Goal: Task Accomplishment & Management: Manage account settings

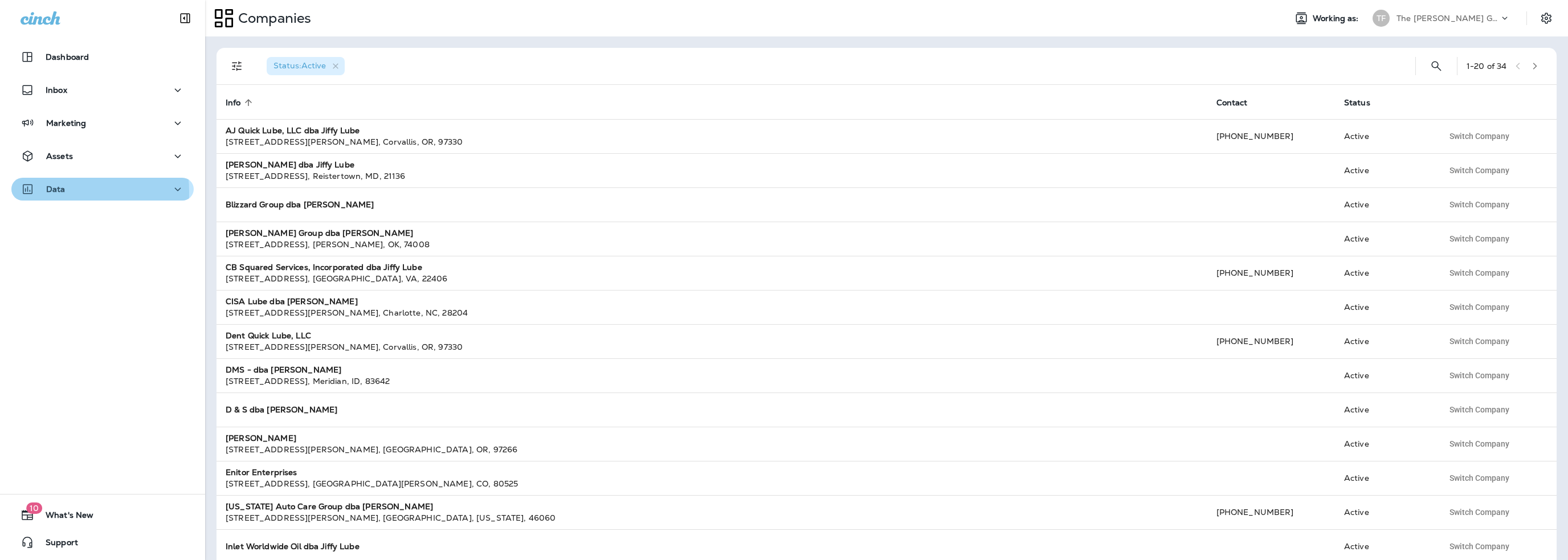
click at [57, 192] on p "Data" at bounding box center [56, 189] width 20 height 9
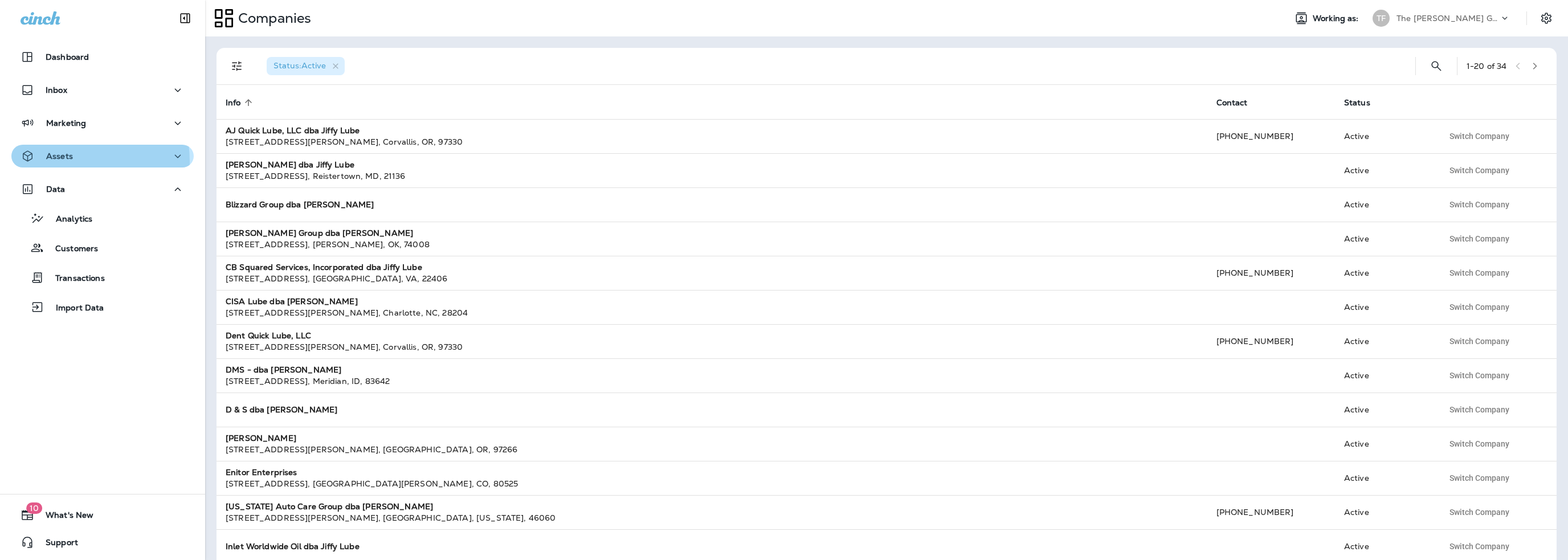
click at [64, 162] on div "Assets" at bounding box center [46, 156] width 52 height 14
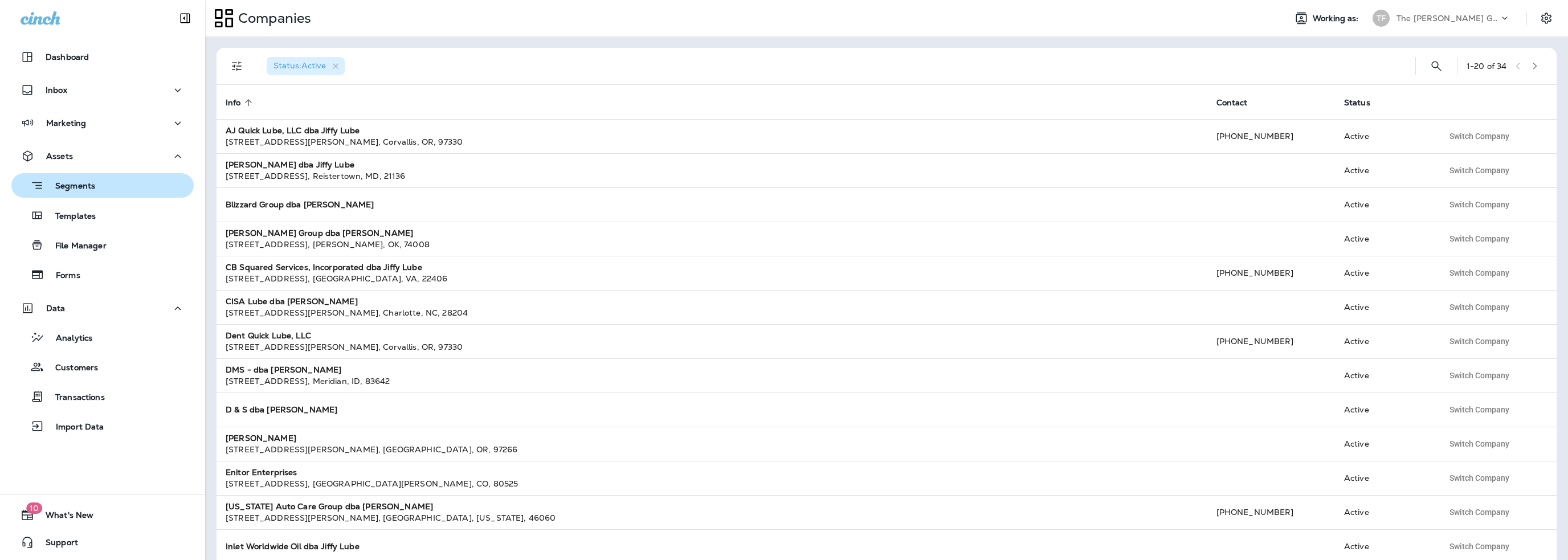
click at [67, 188] on p "Segments" at bounding box center [69, 186] width 51 height 11
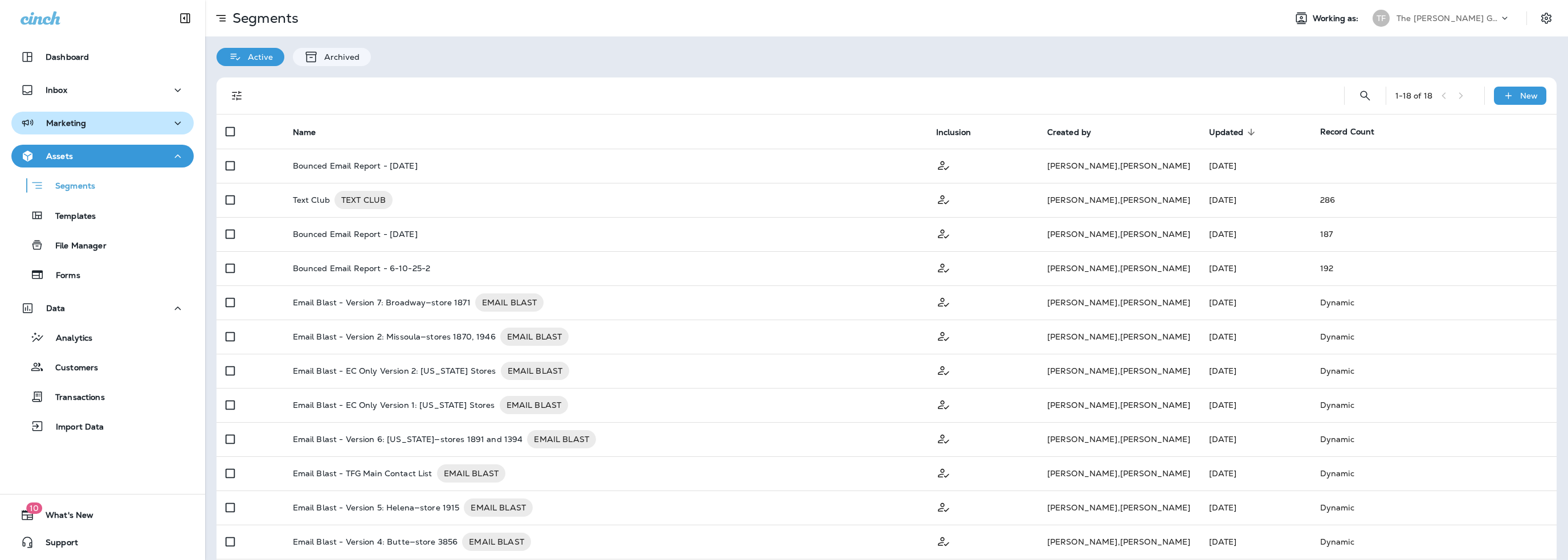
click at [71, 124] on p "Marketing" at bounding box center [66, 123] width 40 height 9
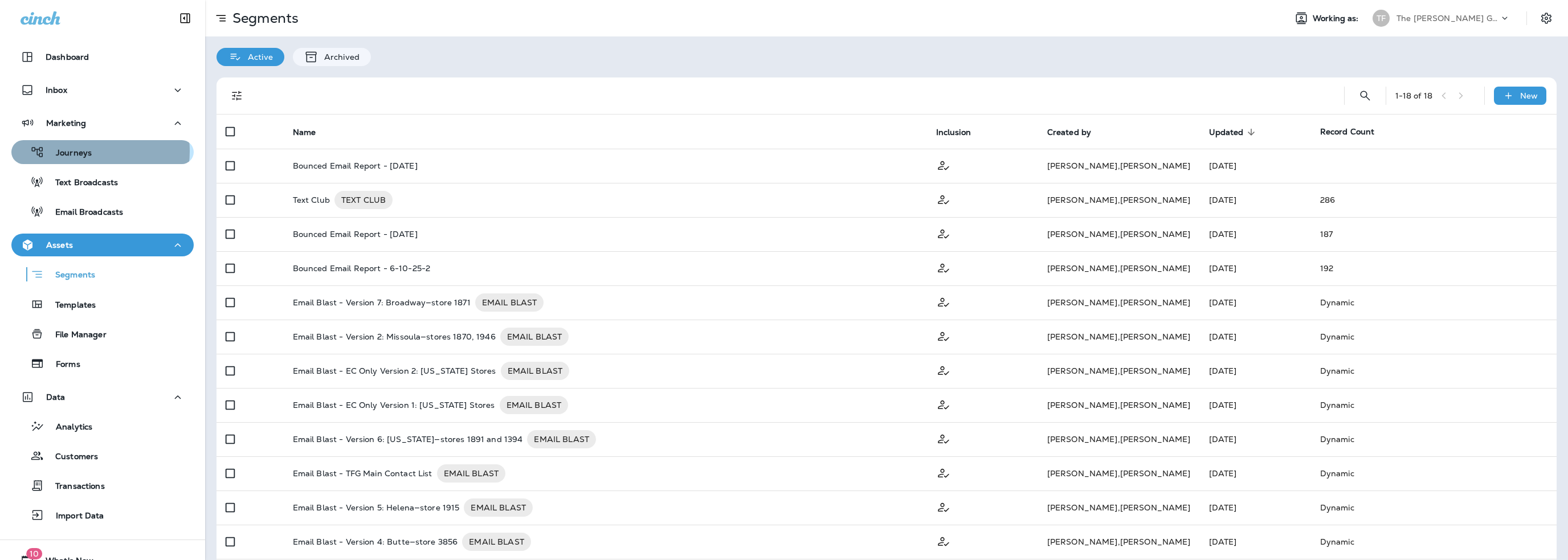
click at [80, 151] on p "Journeys" at bounding box center [68, 153] width 47 height 11
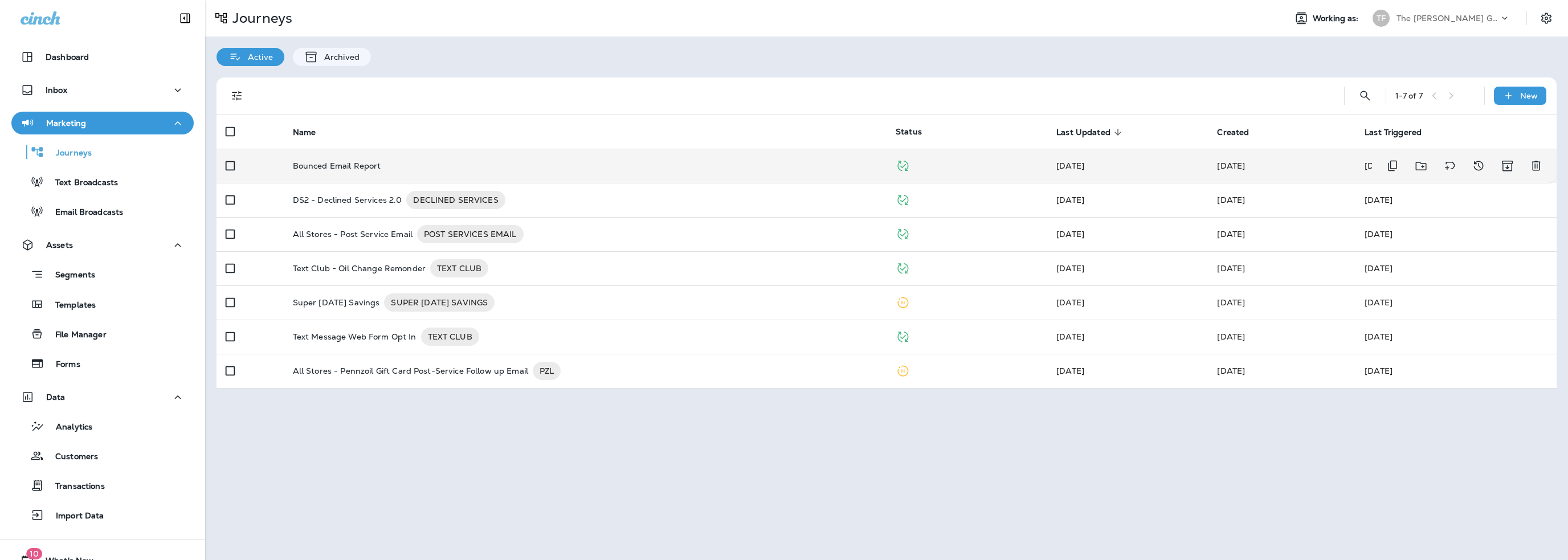
click at [340, 160] on td "Bounced Email Report" at bounding box center [585, 166] width 603 height 34
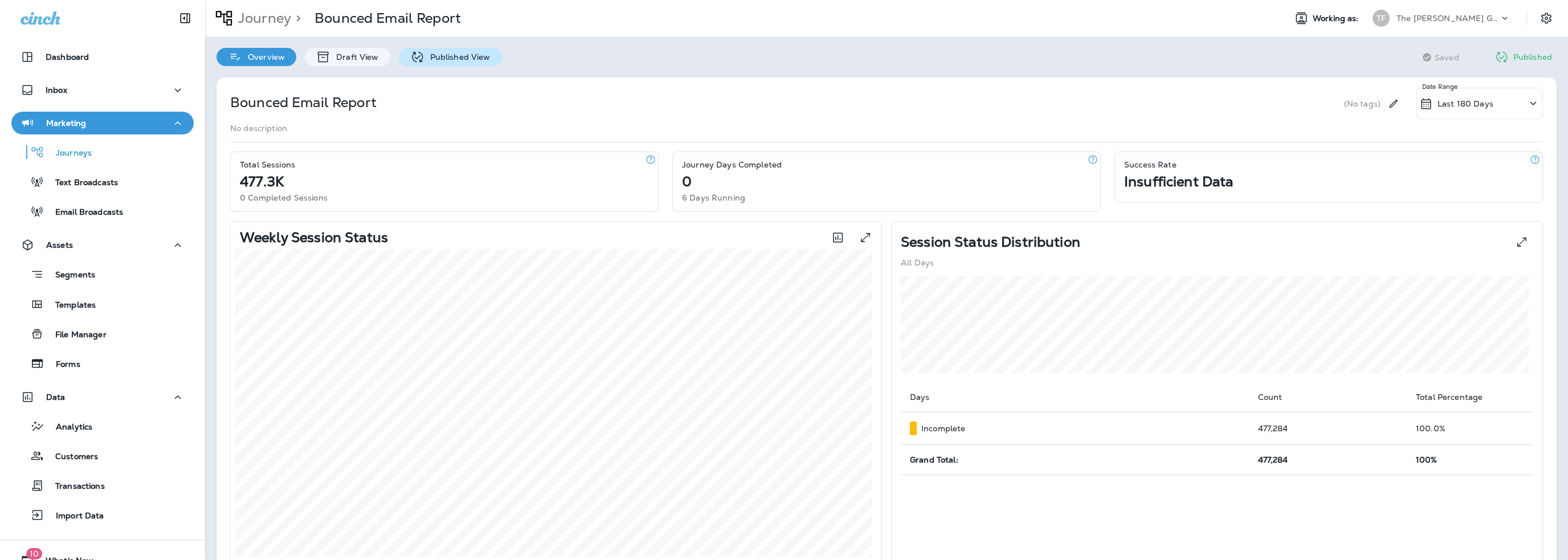
click at [455, 57] on p "Published View" at bounding box center [457, 57] width 66 height 9
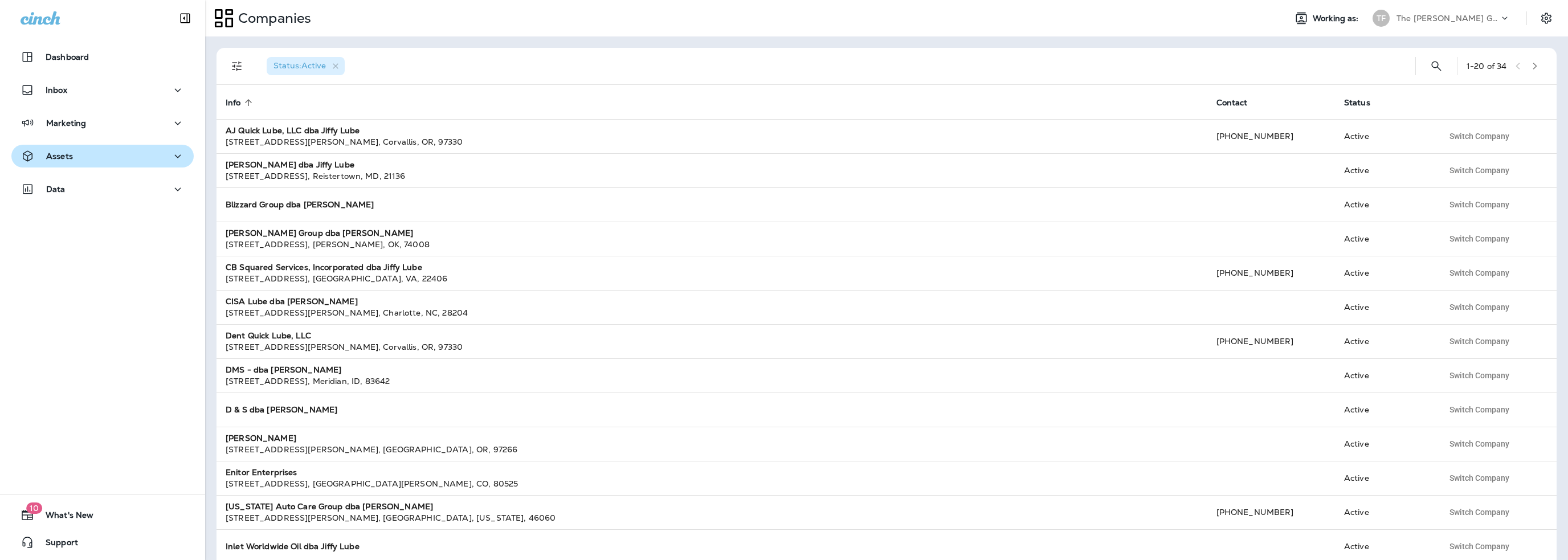
click at [61, 162] on div "Assets" at bounding box center [46, 156] width 52 height 14
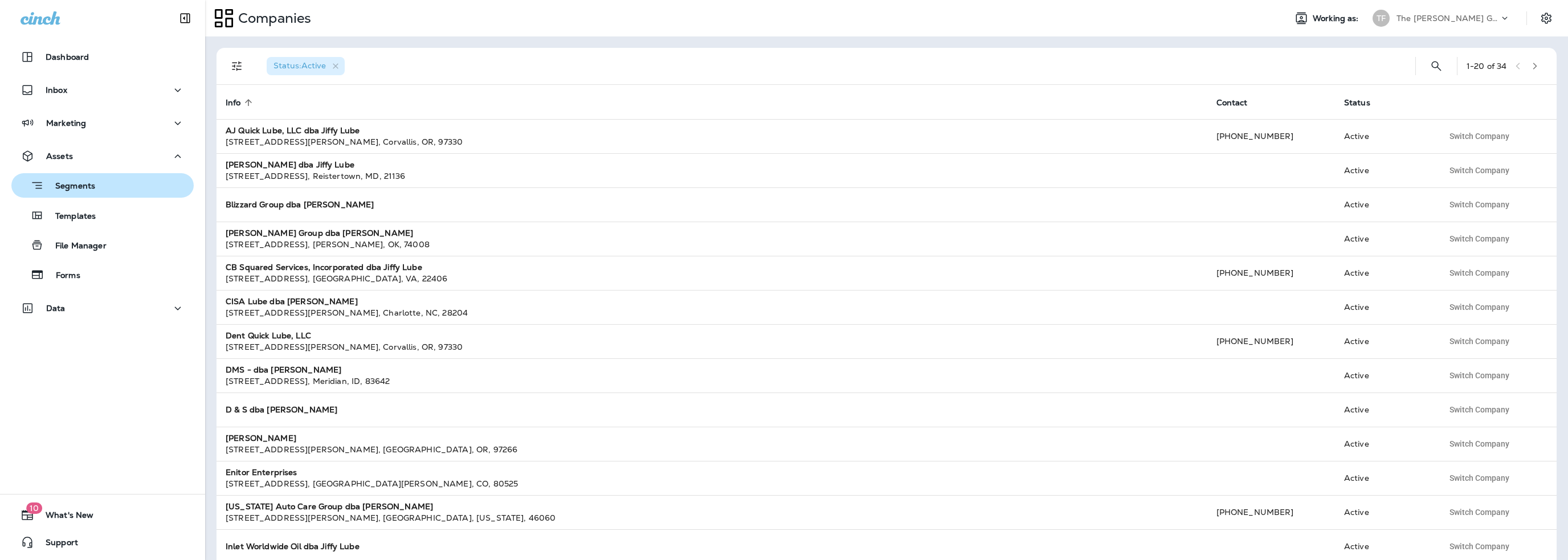
click at [70, 184] on p "Segments" at bounding box center [69, 186] width 51 height 11
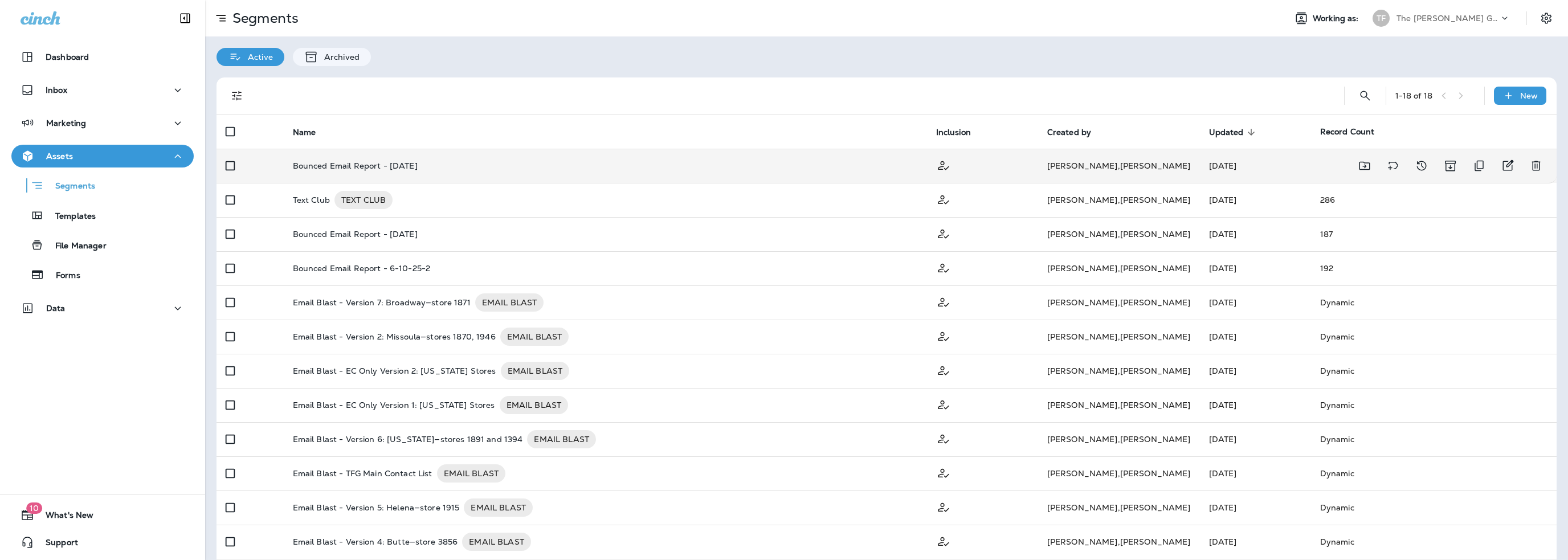
click at [358, 165] on p "Bounced Email Report - [DATE]" at bounding box center [355, 166] width 125 height 9
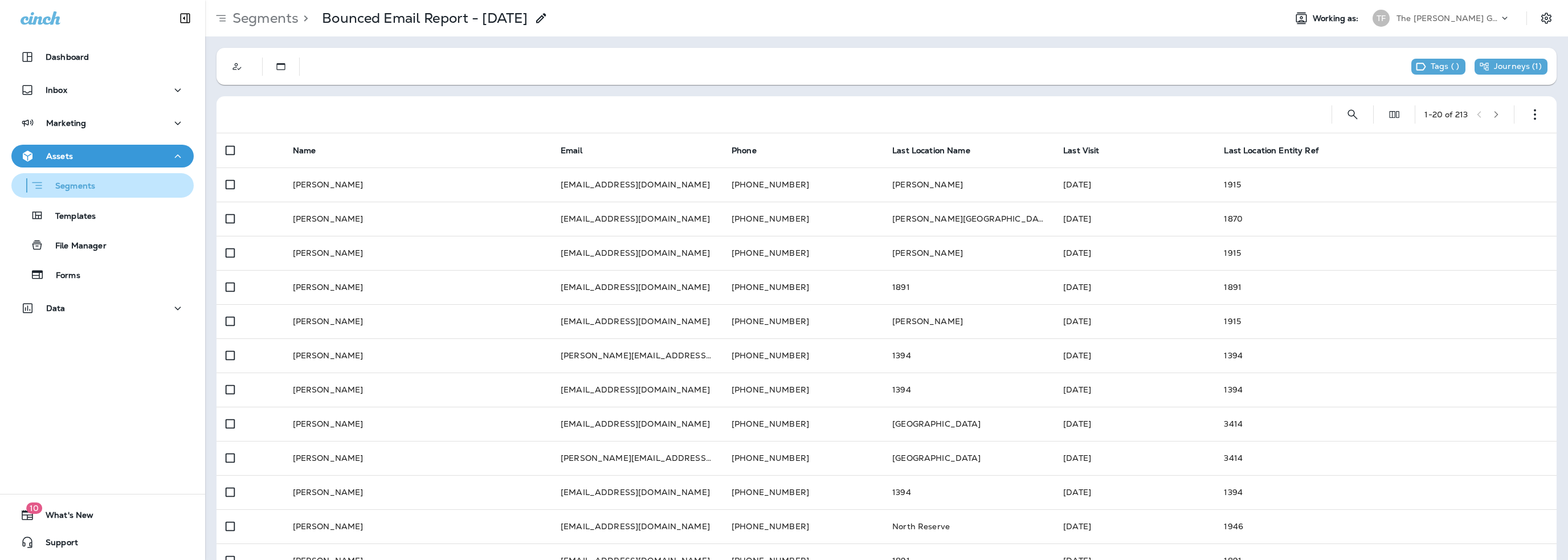
click at [73, 184] on p "Segments" at bounding box center [69, 186] width 51 height 11
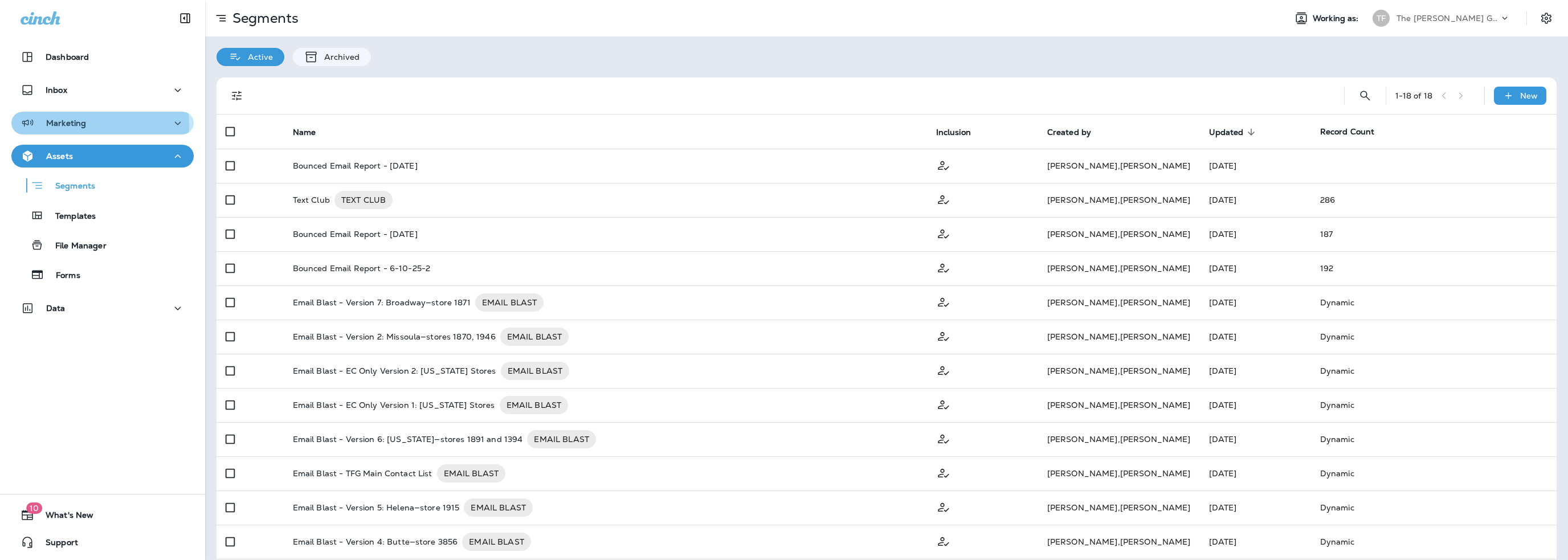
click at [57, 126] on p "Marketing" at bounding box center [66, 123] width 40 height 9
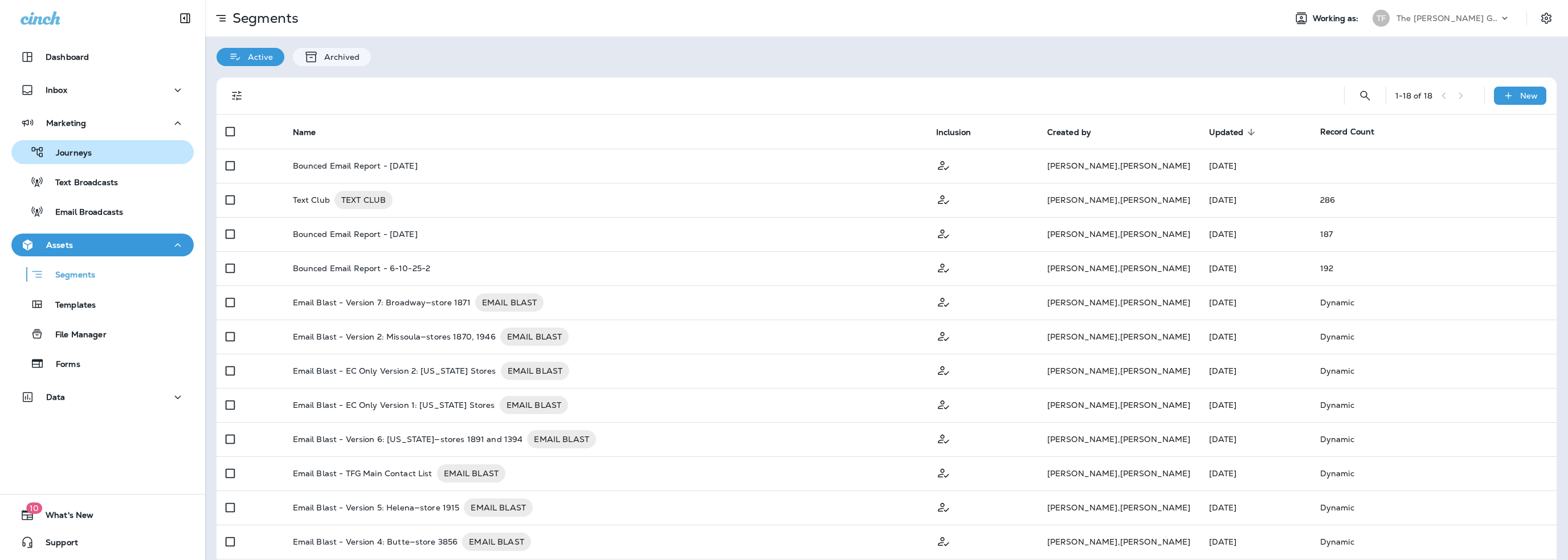
click at [61, 152] on p "Journeys" at bounding box center [68, 153] width 47 height 11
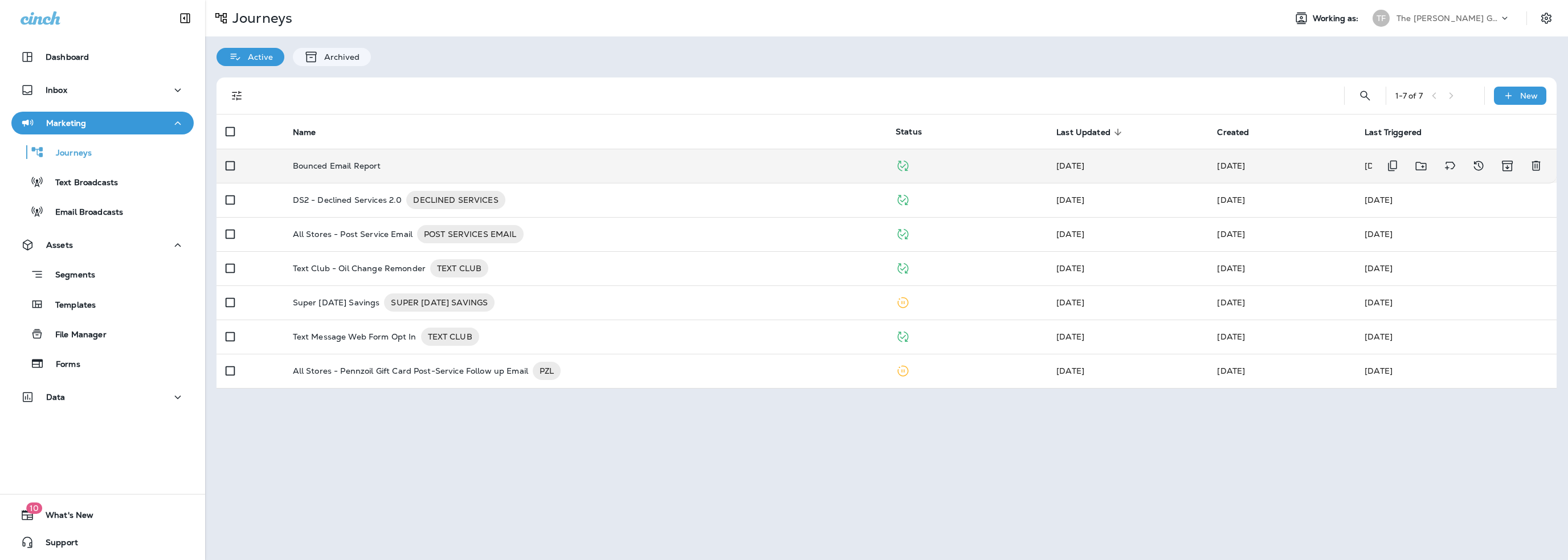
click at [362, 166] on p "Bounced Email Report" at bounding box center [337, 166] width 88 height 9
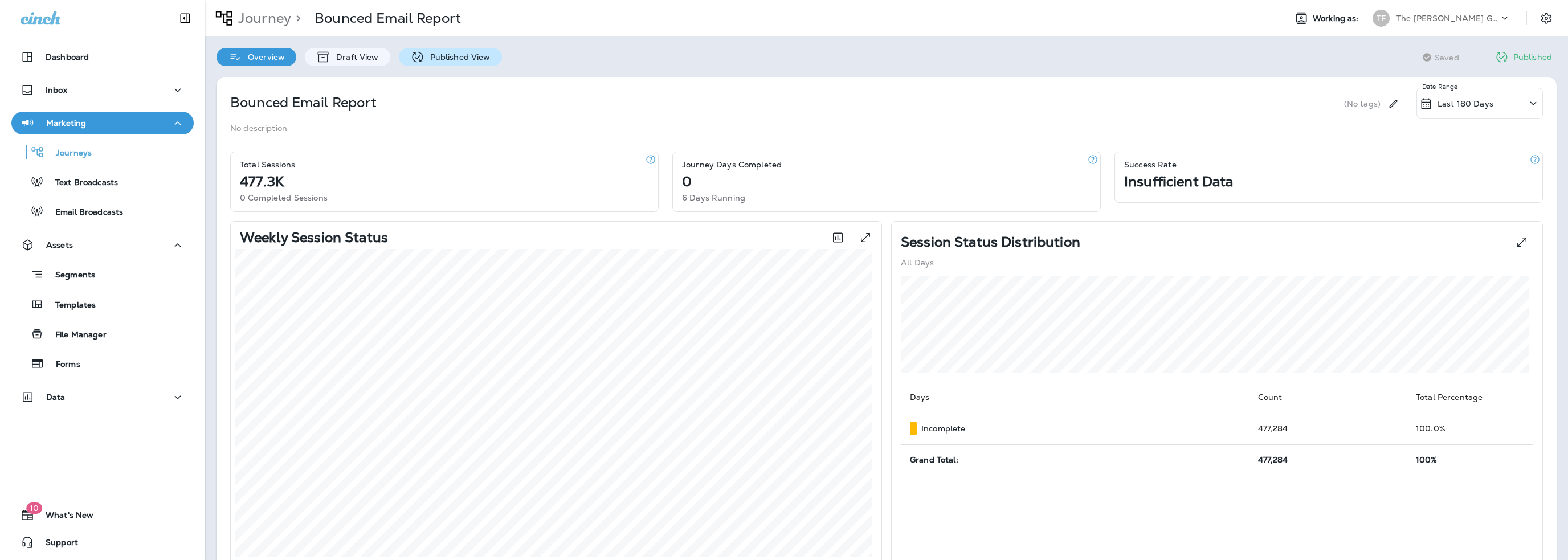
click at [438, 56] on p "Published View" at bounding box center [457, 57] width 66 height 9
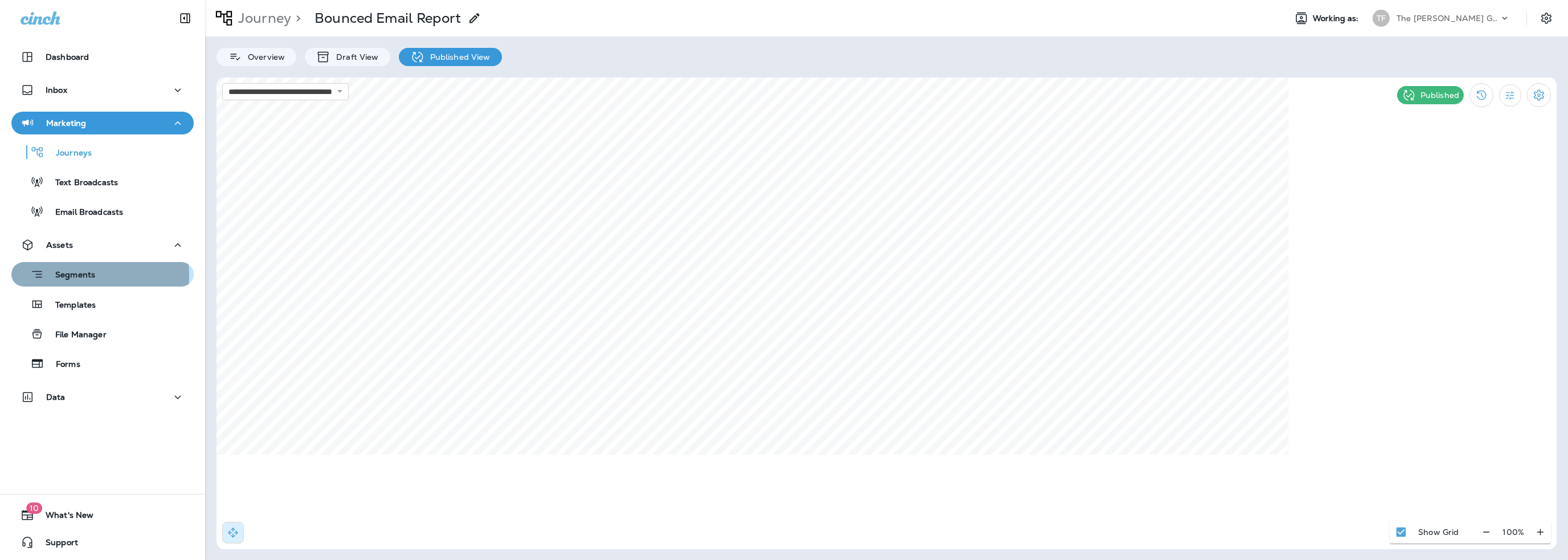
click at [84, 275] on p "Segments" at bounding box center [69, 275] width 51 height 11
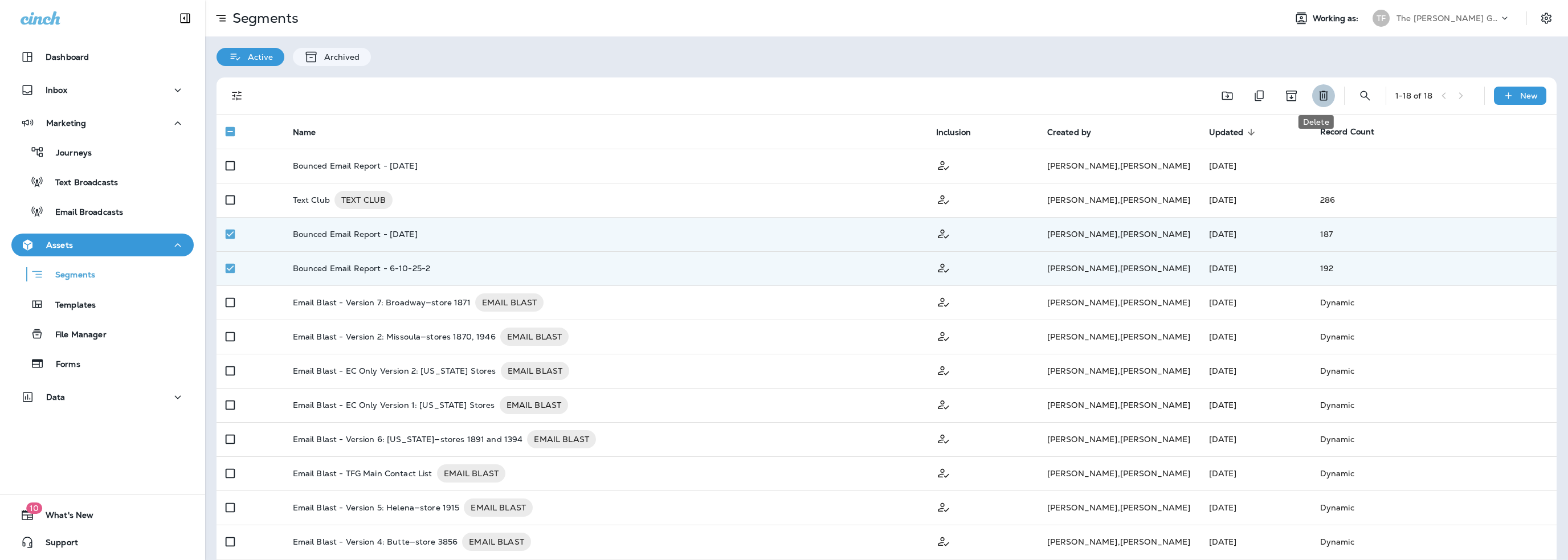
click at [1317, 93] on icon "Delete" at bounding box center [1323, 96] width 14 height 14
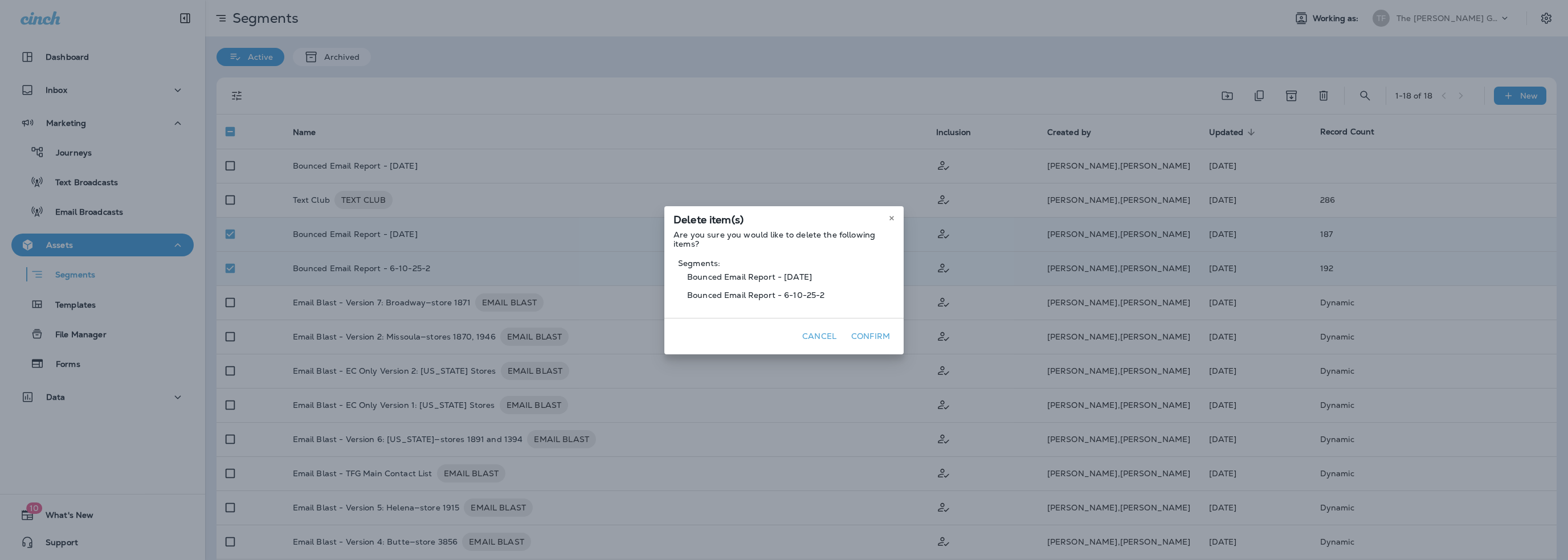
click at [871, 334] on button "Confirm" at bounding box center [870, 336] width 48 height 18
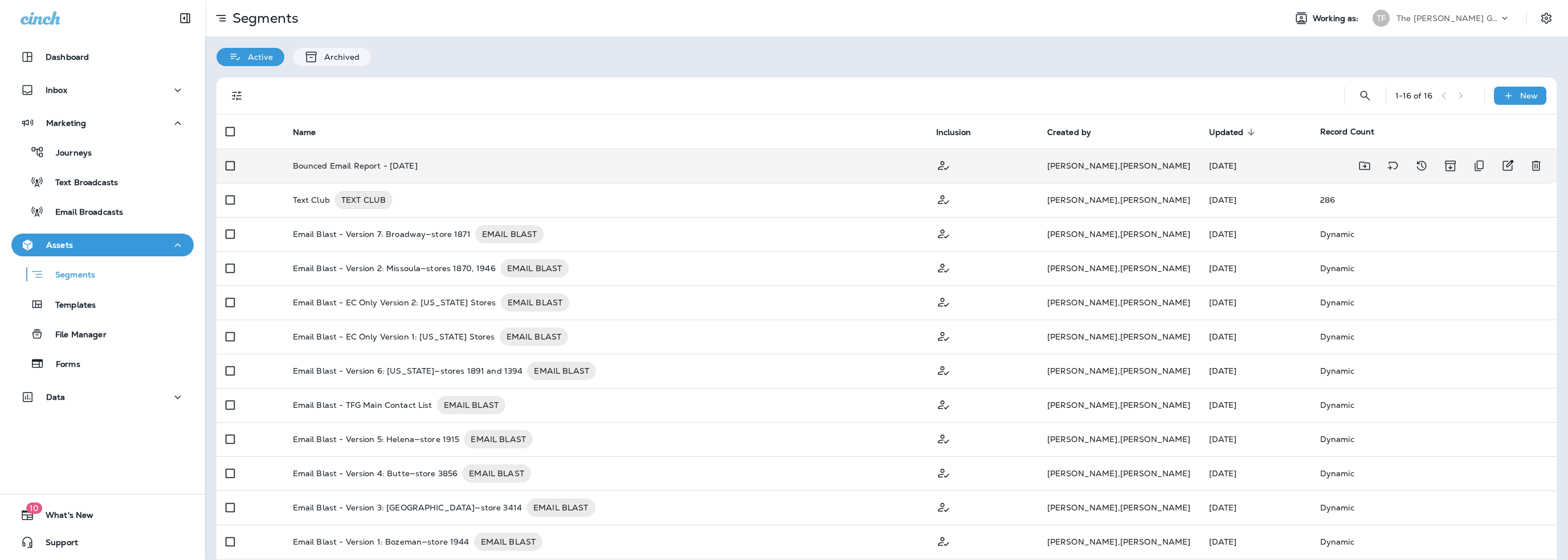
click at [399, 169] on p "Bounced Email Report - [DATE]" at bounding box center [355, 166] width 125 height 9
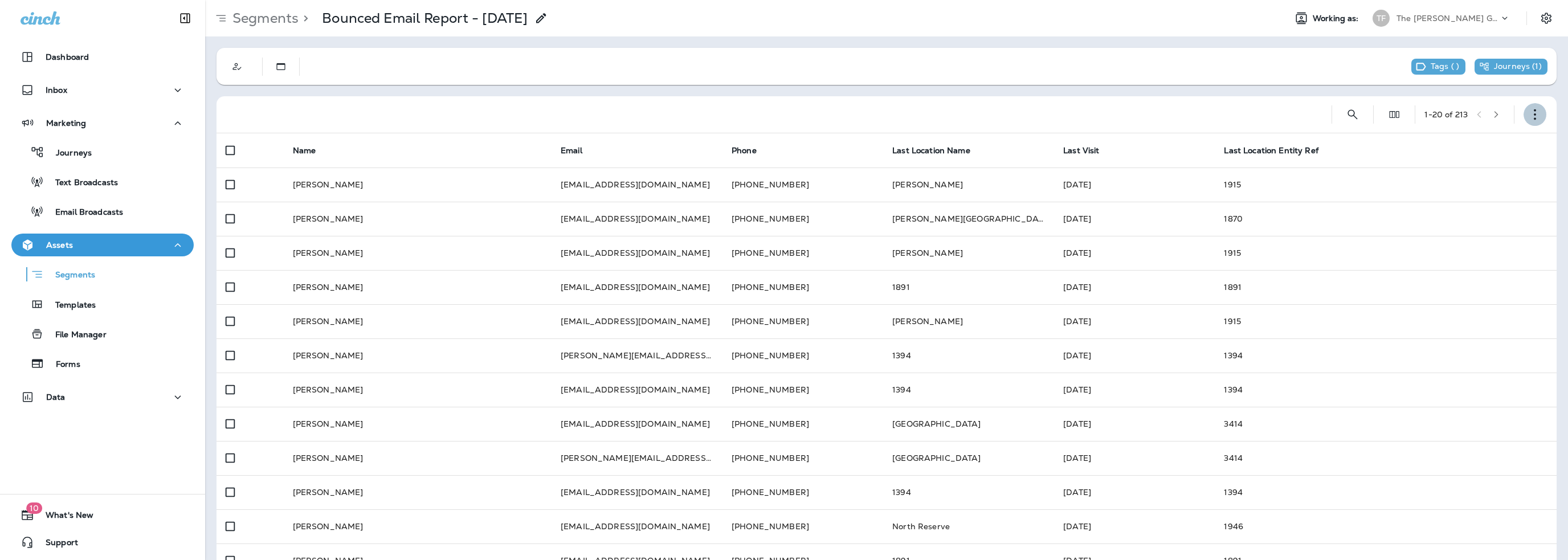
click at [1531, 119] on icon "button" at bounding box center [1535, 114] width 11 height 11
click at [1463, 197] on p "Export Customers" at bounding box center [1459, 199] width 76 height 9
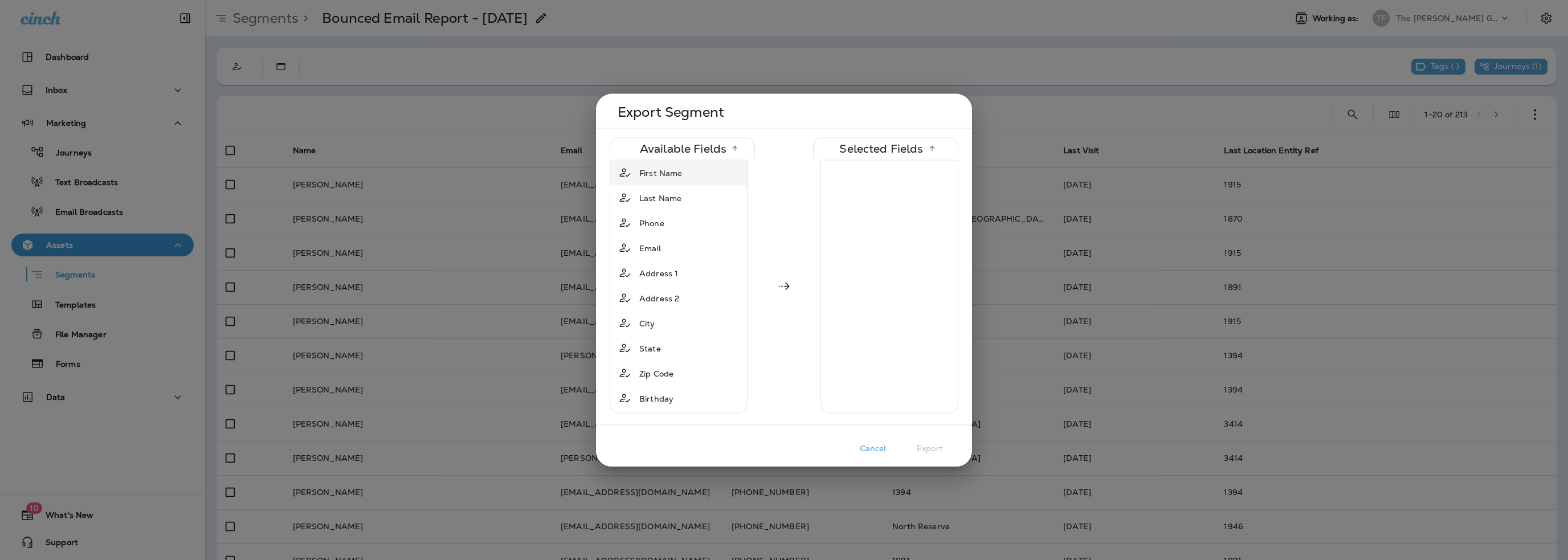
click at [666, 175] on span "First Name" at bounding box center [660, 172] width 43 height 11
click at [661, 177] on span "Last Name" at bounding box center [660, 172] width 42 height 11
click at [659, 175] on span "Phone" at bounding box center [652, 172] width 25 height 11
click at [658, 196] on span "Address 1" at bounding box center [658, 198] width 39 height 11
click at [654, 222] on span "City" at bounding box center [647, 222] width 16 height 11
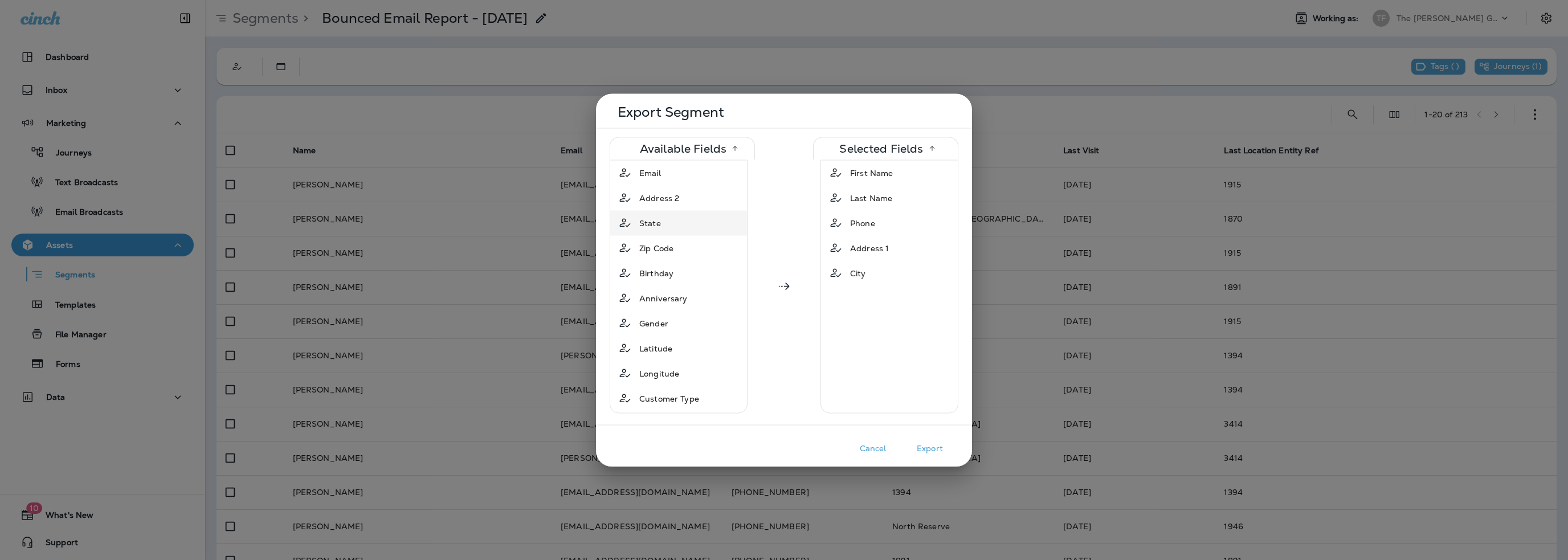
click at [653, 227] on span "State" at bounding box center [650, 222] width 22 height 11
click at [654, 231] on div "Zip Code" at bounding box center [656, 222] width 43 height 20
click at [648, 172] on span "Email" at bounding box center [650, 172] width 22 height 11
click at [931, 448] on button "Export" at bounding box center [930, 448] width 57 height 18
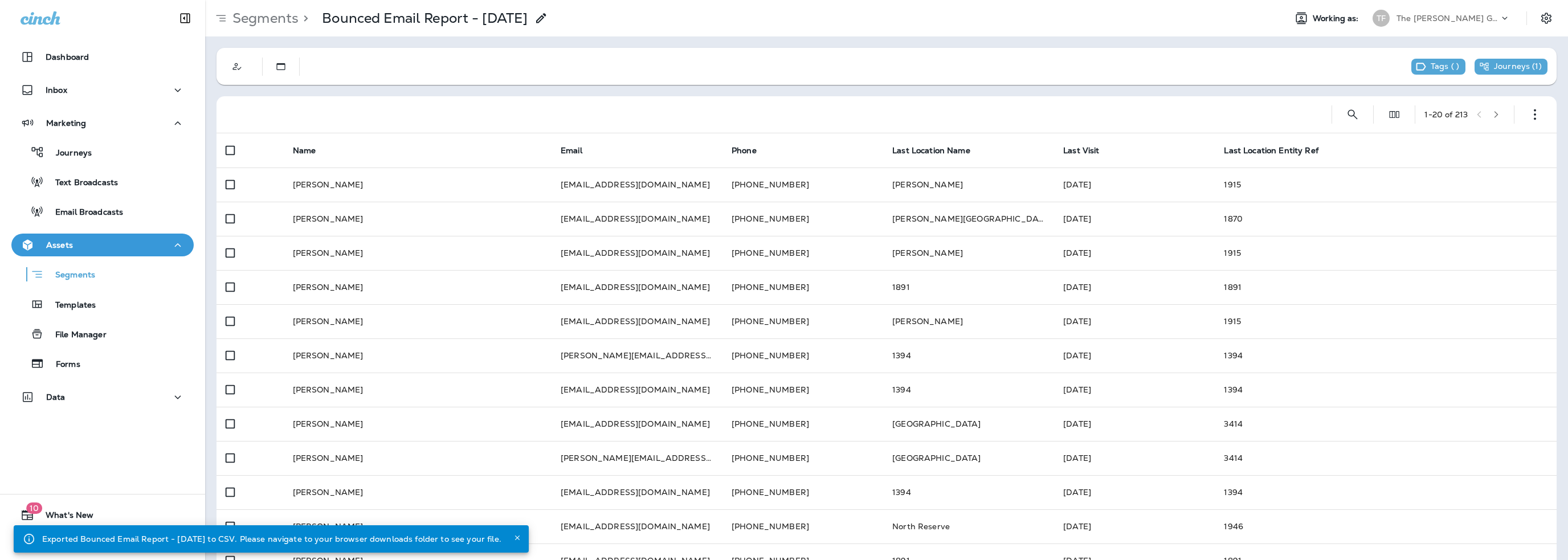
click at [1465, 22] on div "The [PERSON_NAME] Group" at bounding box center [1448, 18] width 103 height 17
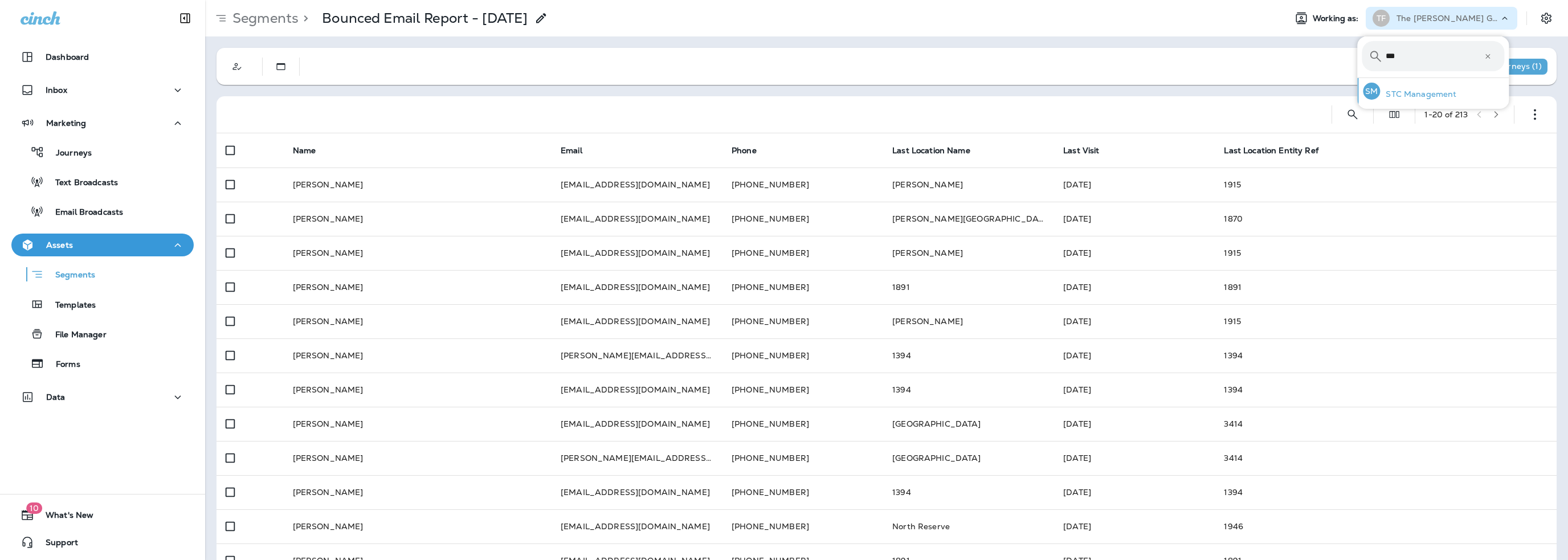
type input "***"
click at [1421, 93] on p "STC Management" at bounding box center [1418, 94] width 77 height 9
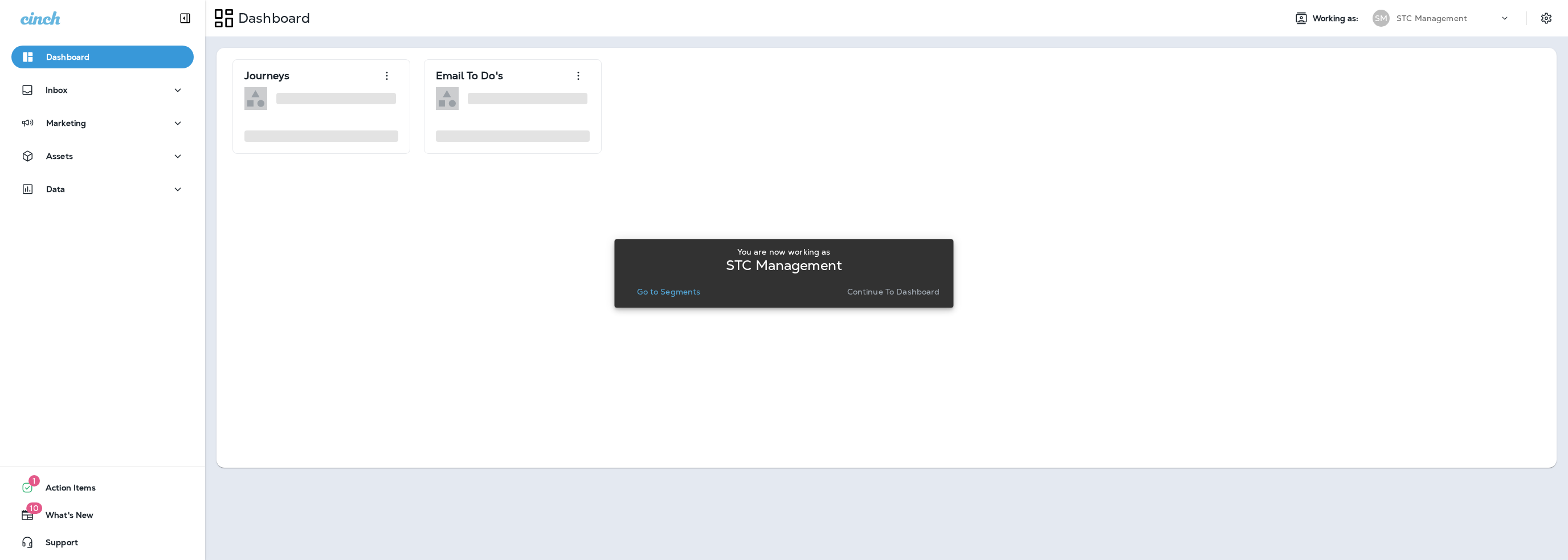
click at [680, 290] on p "Go to Segments" at bounding box center [669, 292] width 63 height 9
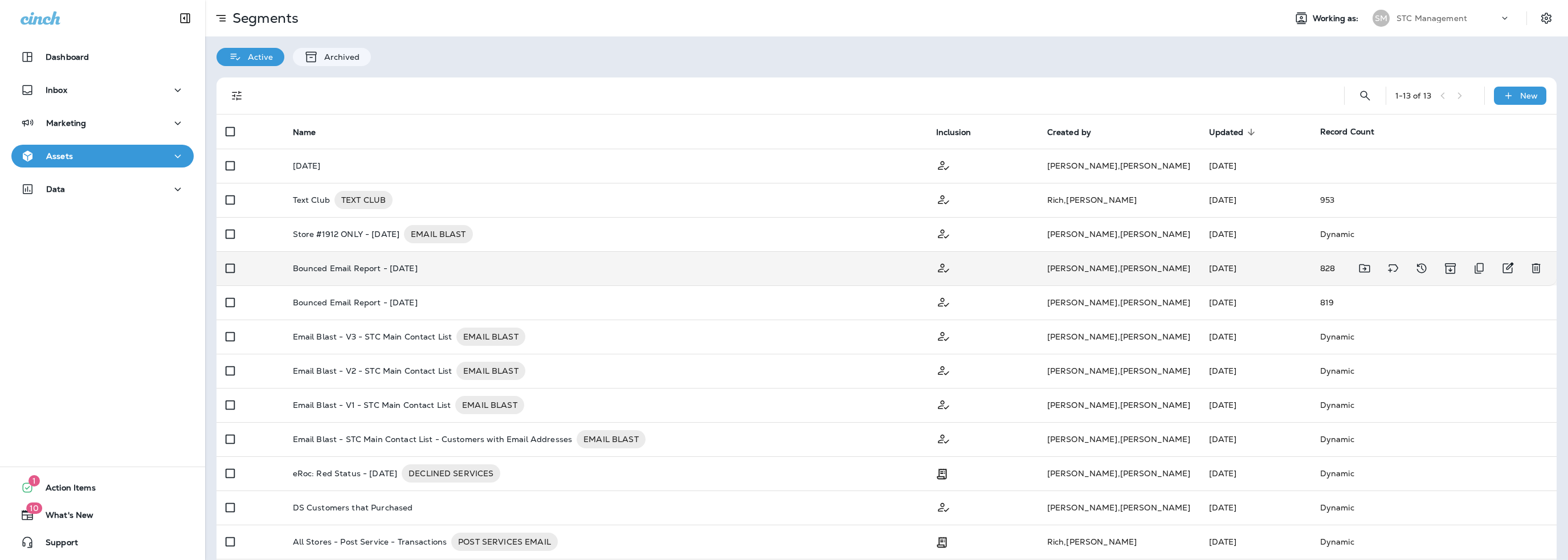
click at [325, 267] on p "Bounced Email Report - [DATE]" at bounding box center [355, 268] width 125 height 9
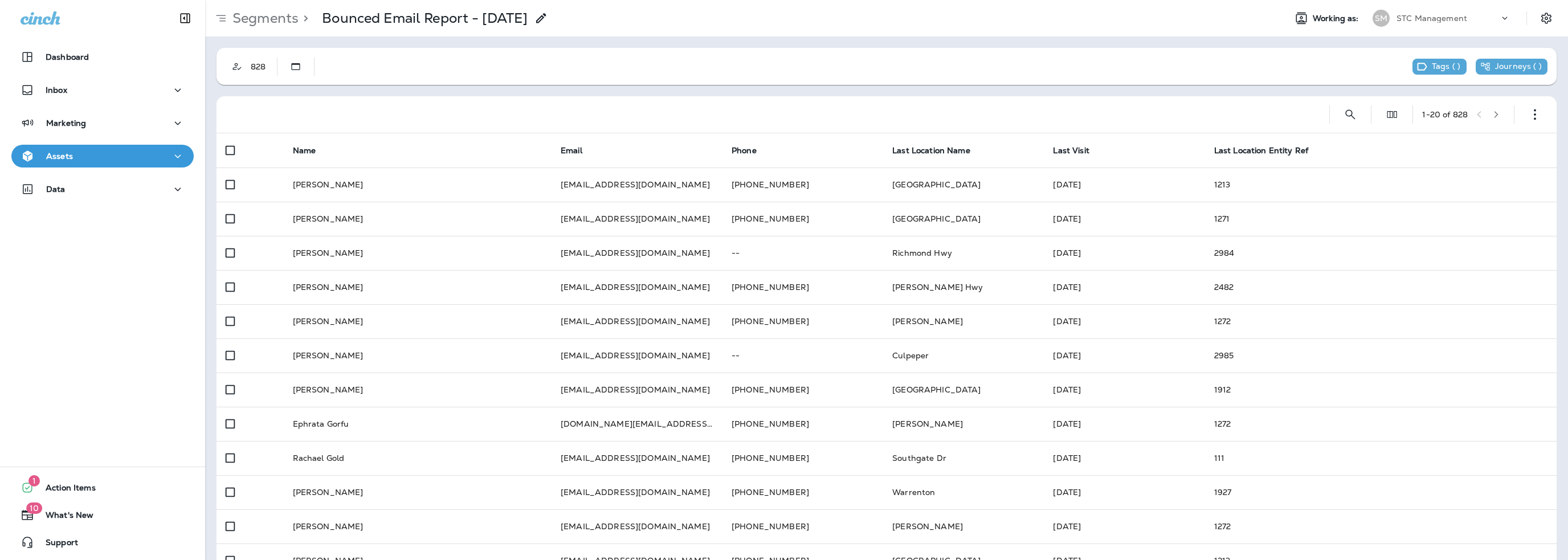
click at [543, 18] on use at bounding box center [541, 18] width 10 height 10
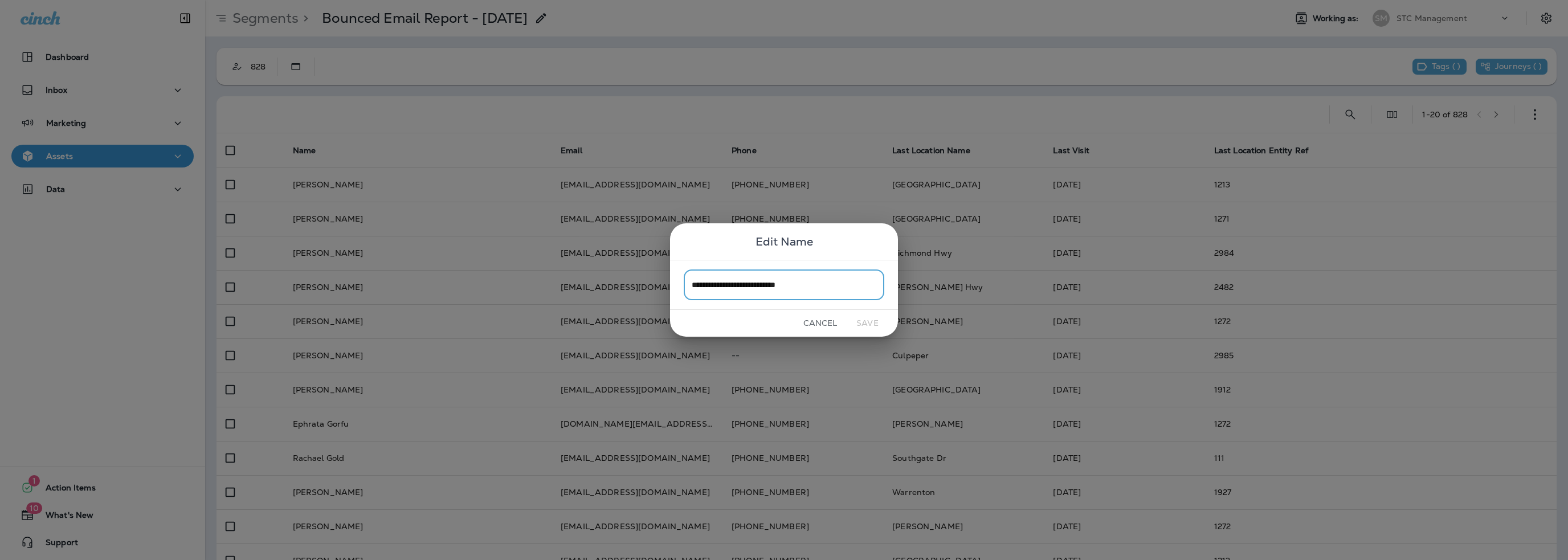
click at [788, 283] on input "**********" at bounding box center [784, 285] width 201 height 30
drag, startPoint x: 787, startPoint y: 284, endPoint x: 680, endPoint y: 287, distance: 107.0
click at [680, 287] on div "**********" at bounding box center [784, 285] width 228 height 50
click at [822, 321] on button "Cancel" at bounding box center [820, 323] width 43 height 18
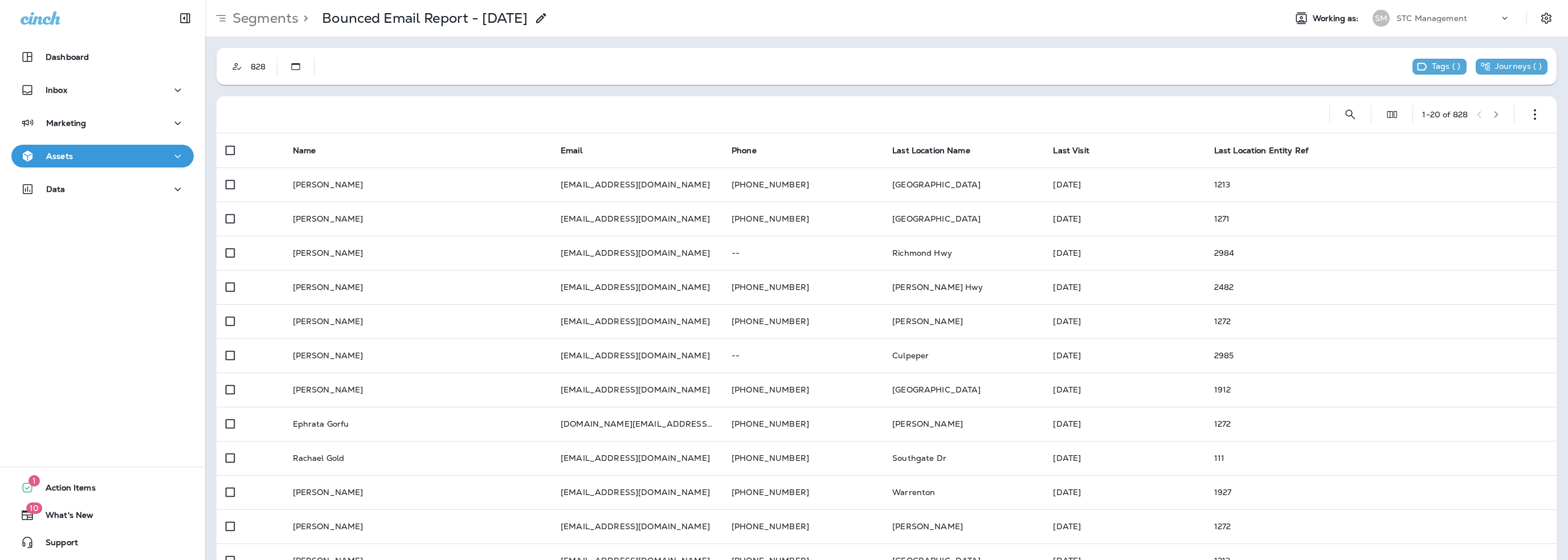
click at [55, 154] on p "Assets" at bounding box center [60, 156] width 27 height 9
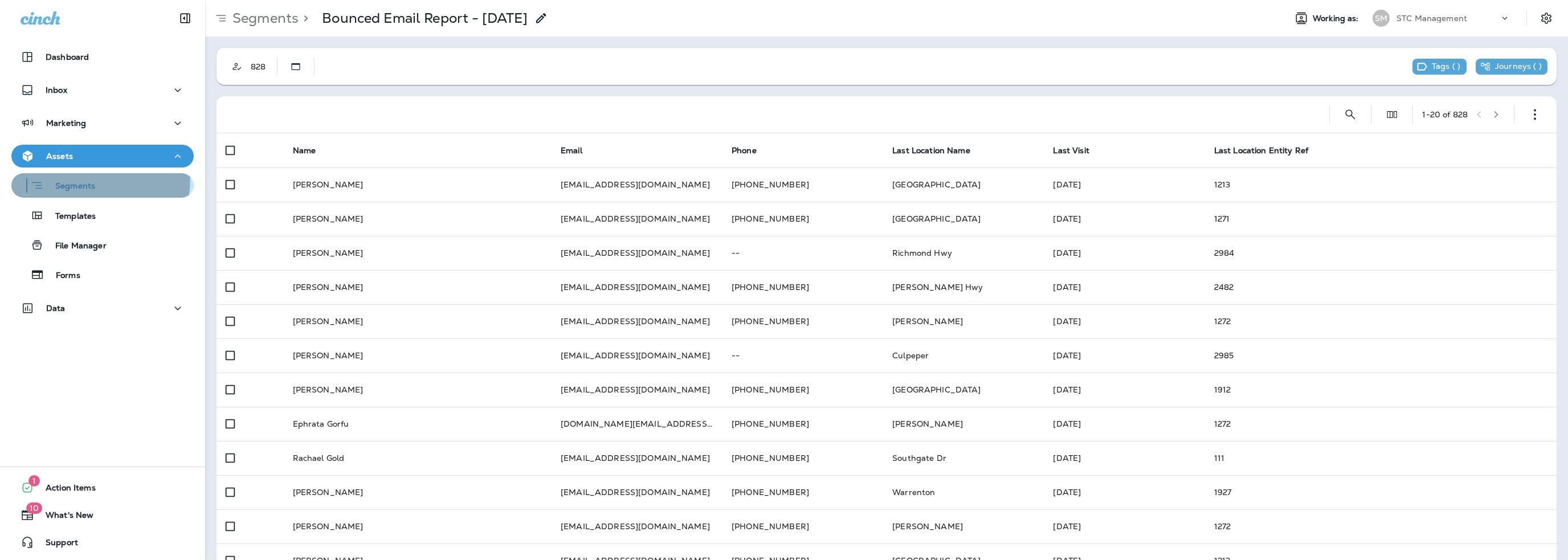
click at [60, 177] on div "Segments" at bounding box center [55, 185] width 79 height 18
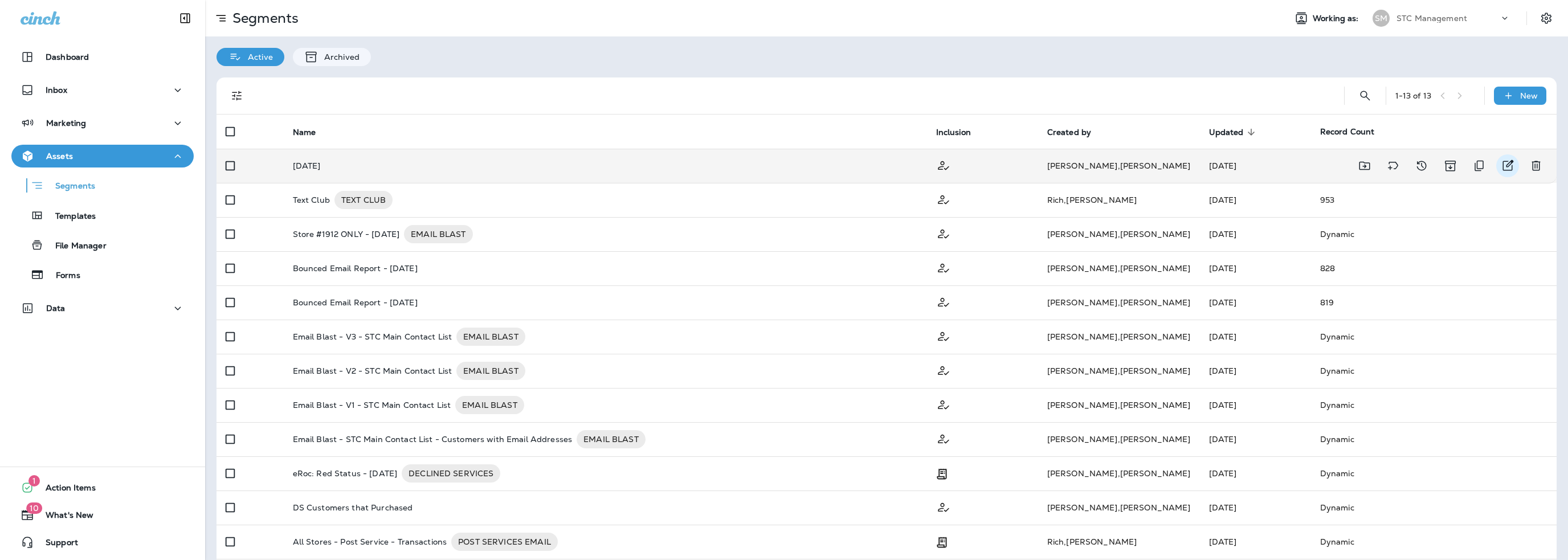
click at [1501, 166] on icon "Edit" at bounding box center [1507, 166] width 14 height 14
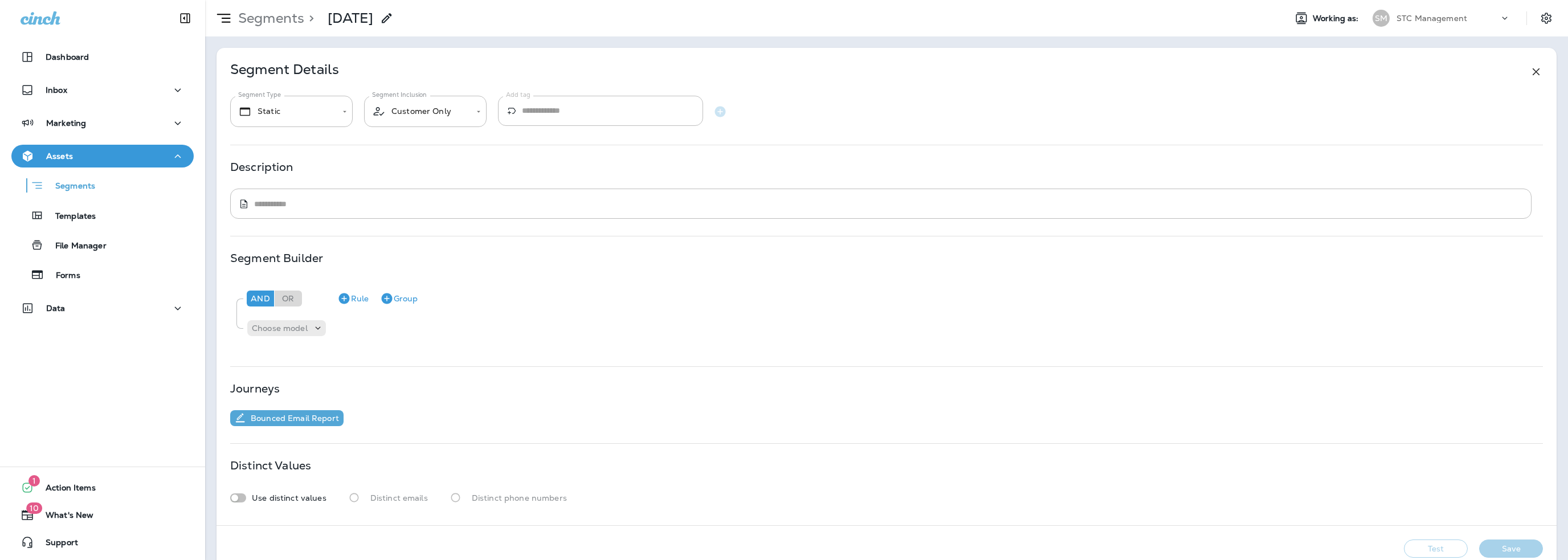
click at [391, 19] on use at bounding box center [387, 18] width 10 height 10
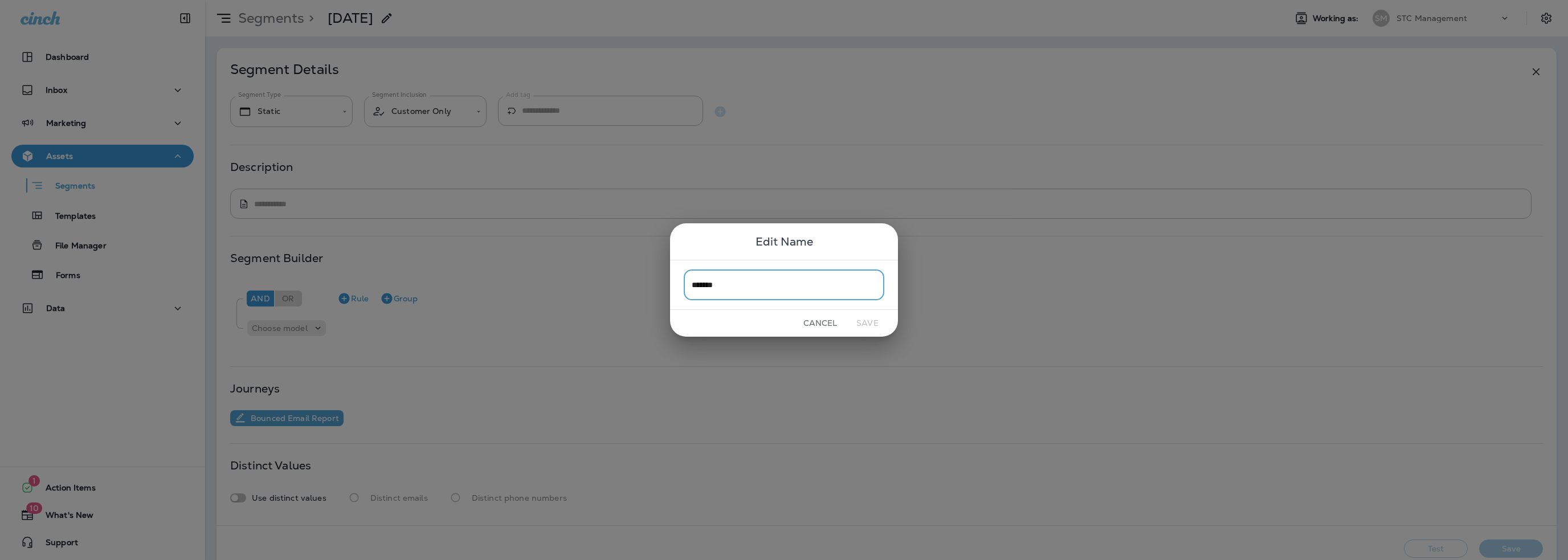
click at [693, 287] on input "*******" at bounding box center [784, 285] width 201 height 30
type input "**********"
click at [872, 320] on button "Save" at bounding box center [867, 323] width 43 height 18
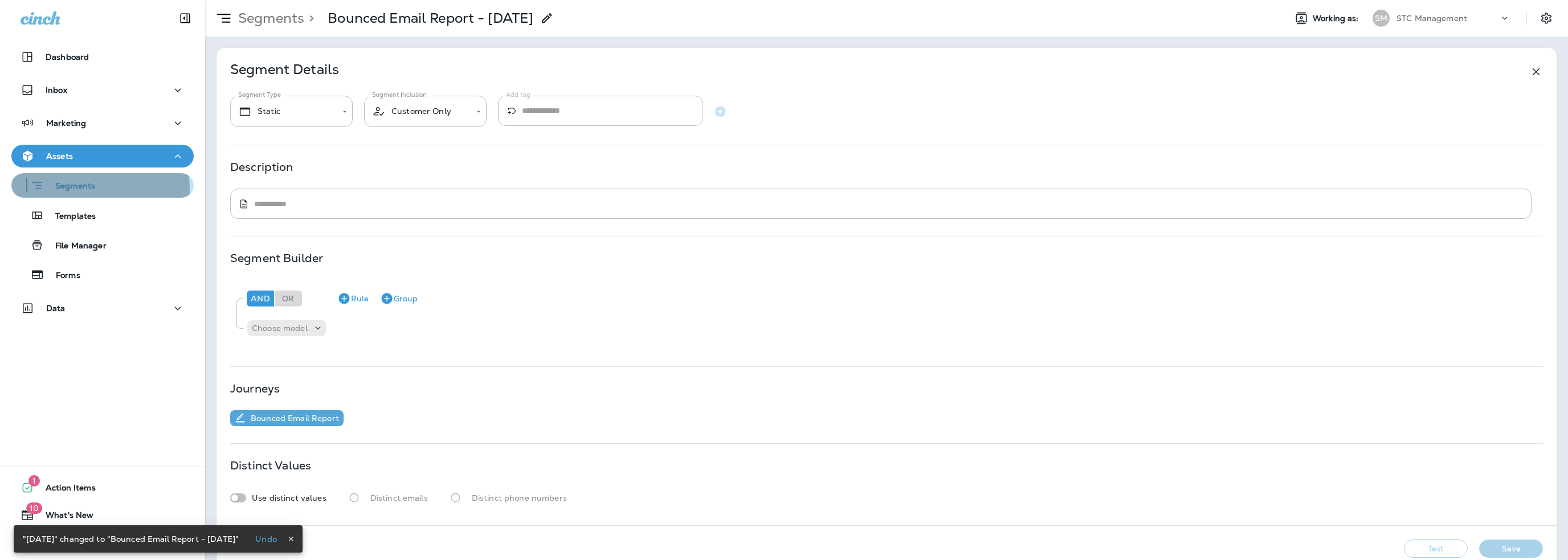
click at [84, 188] on p "Segments" at bounding box center [69, 186] width 51 height 11
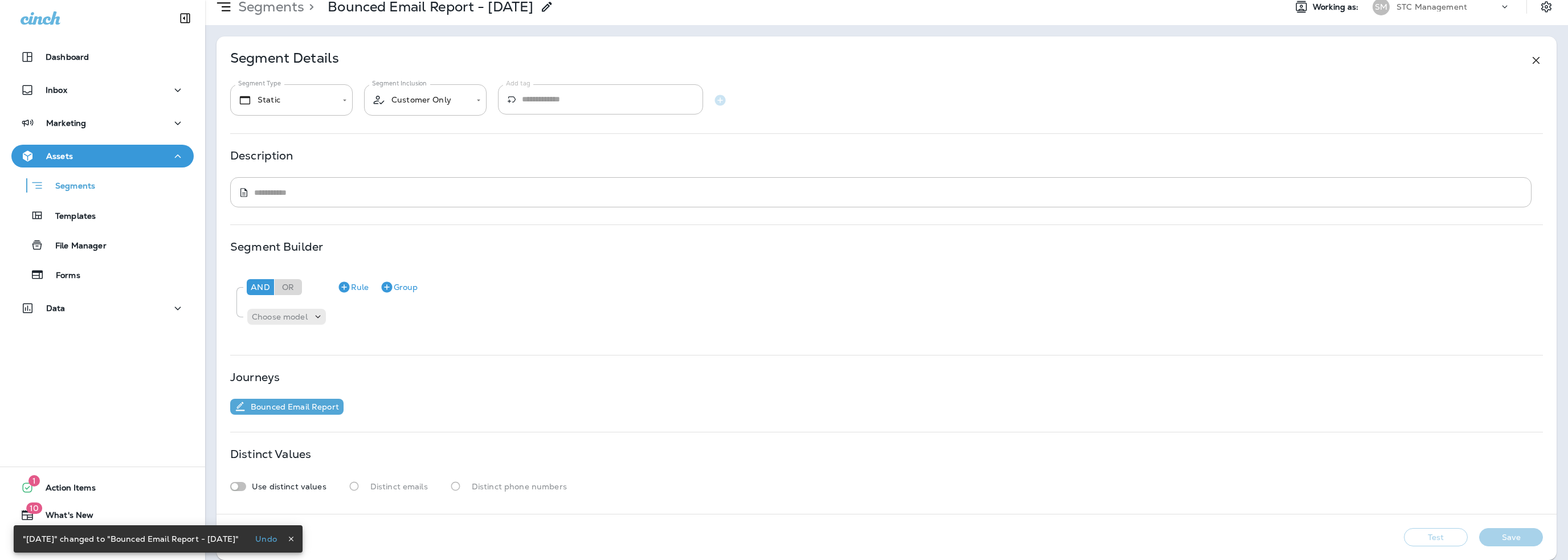
scroll to position [22, 0]
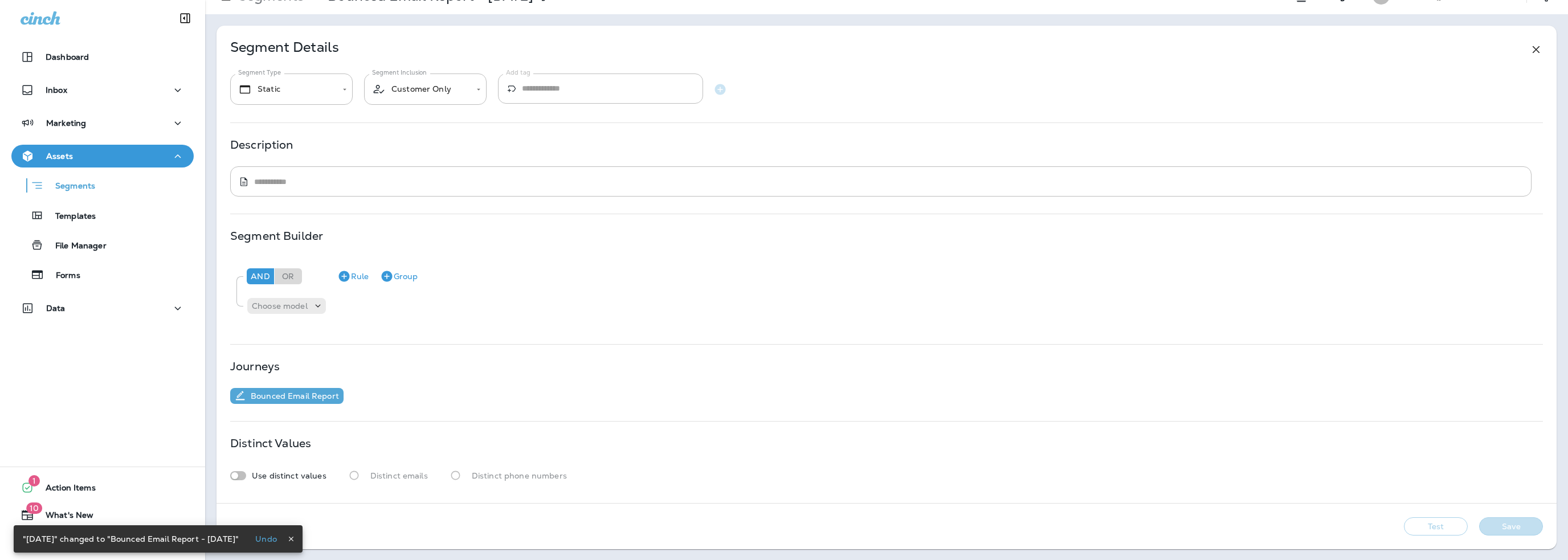
click at [1505, 523] on button "Save" at bounding box center [1511, 527] width 64 height 18
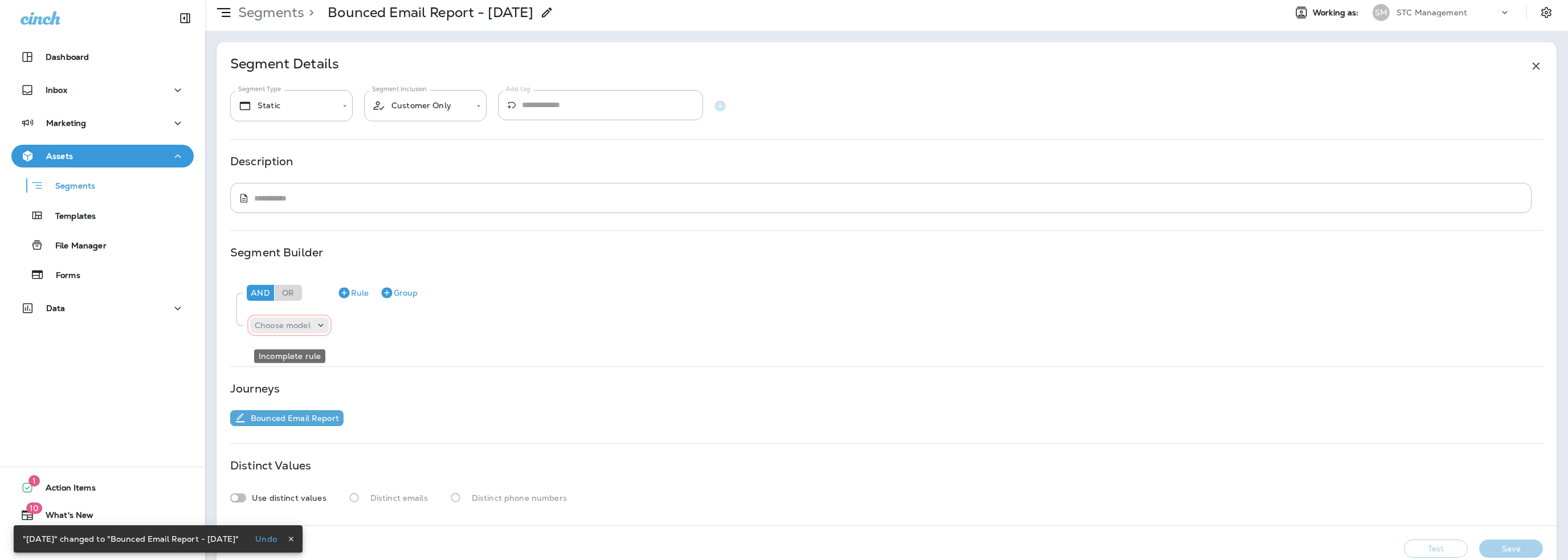
scroll to position [0, 0]
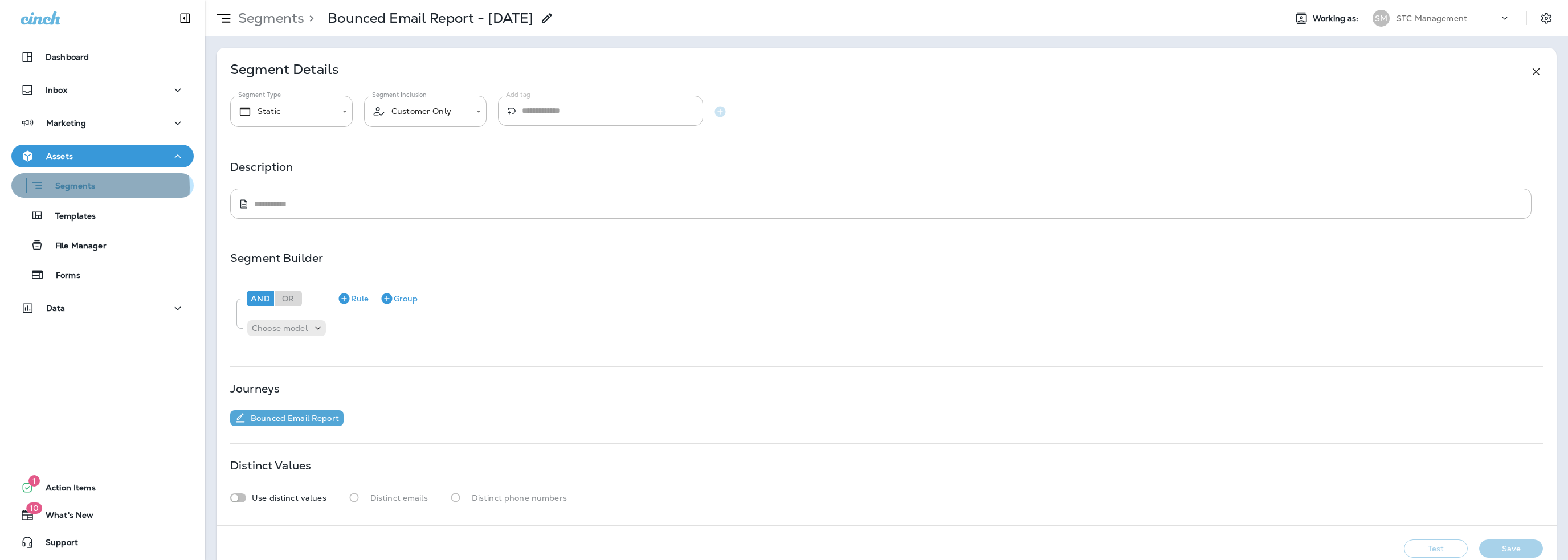
click at [89, 188] on p "Segments" at bounding box center [69, 186] width 51 height 11
click at [55, 192] on p "Segments" at bounding box center [69, 186] width 51 height 11
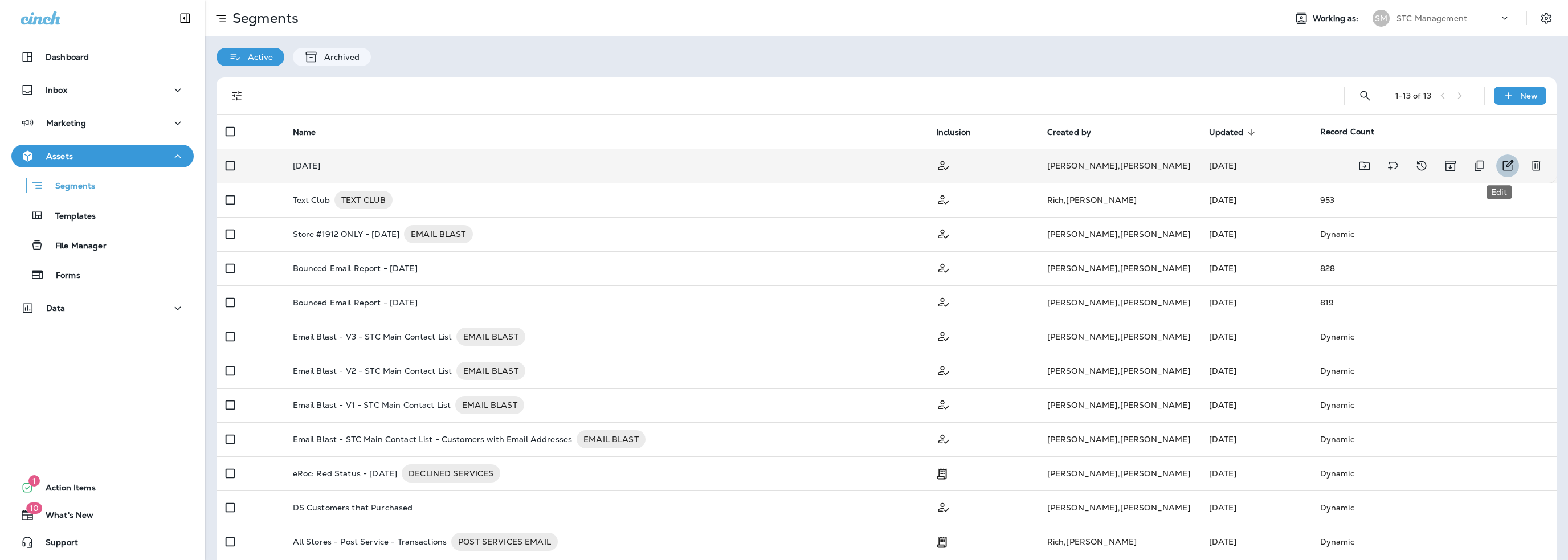
click at [1501, 166] on icon "Edit" at bounding box center [1507, 166] width 14 height 14
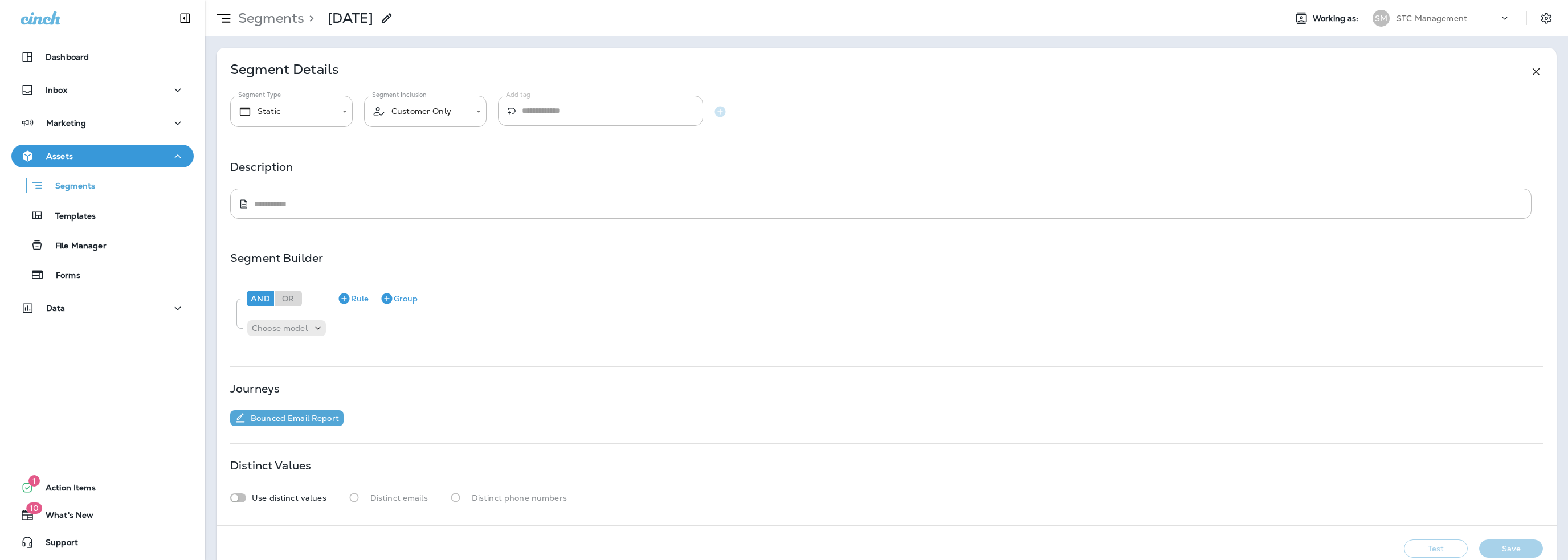
click at [391, 14] on use at bounding box center [387, 18] width 10 height 10
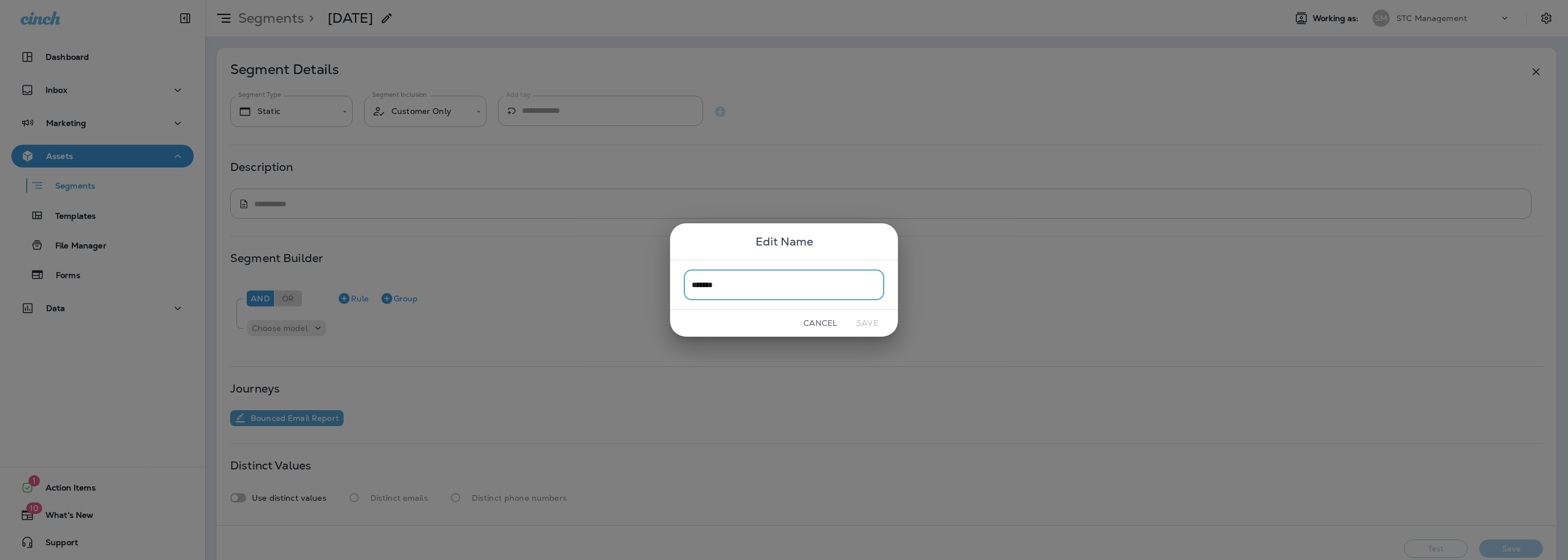
click at [692, 285] on input "*******" at bounding box center [784, 285] width 201 height 30
type input "**********"
click at [863, 321] on button "Save" at bounding box center [867, 323] width 43 height 18
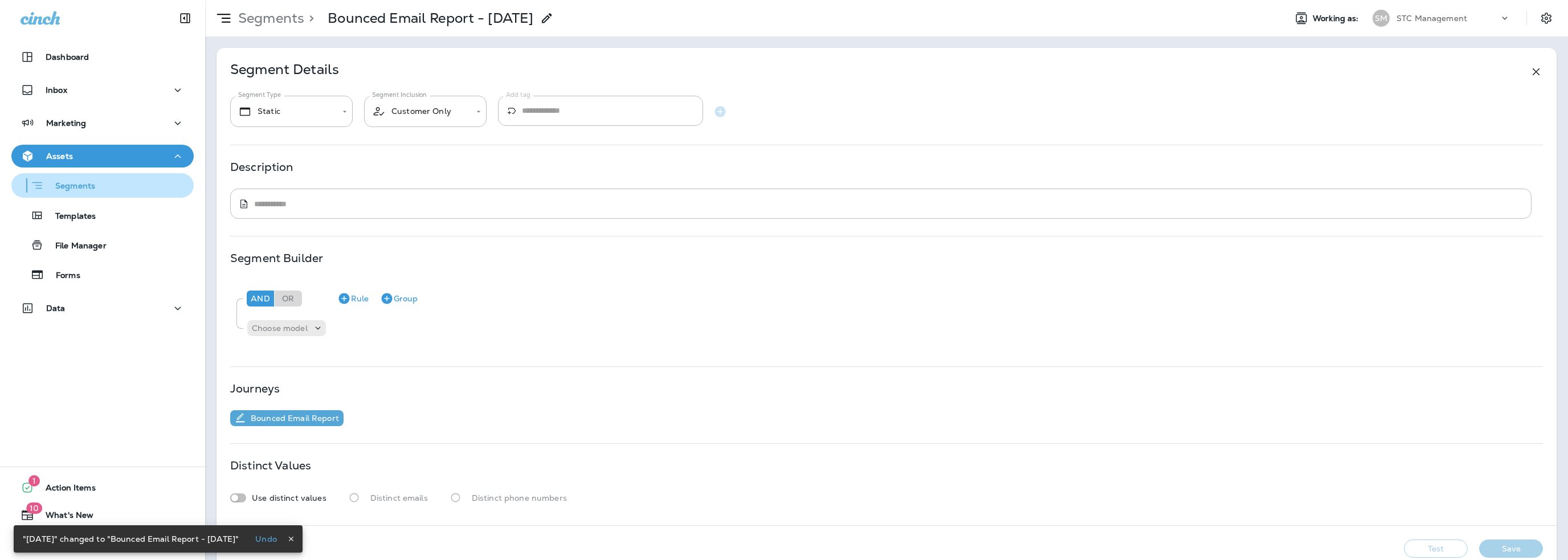
click at [55, 186] on p "Segments" at bounding box center [69, 186] width 51 height 11
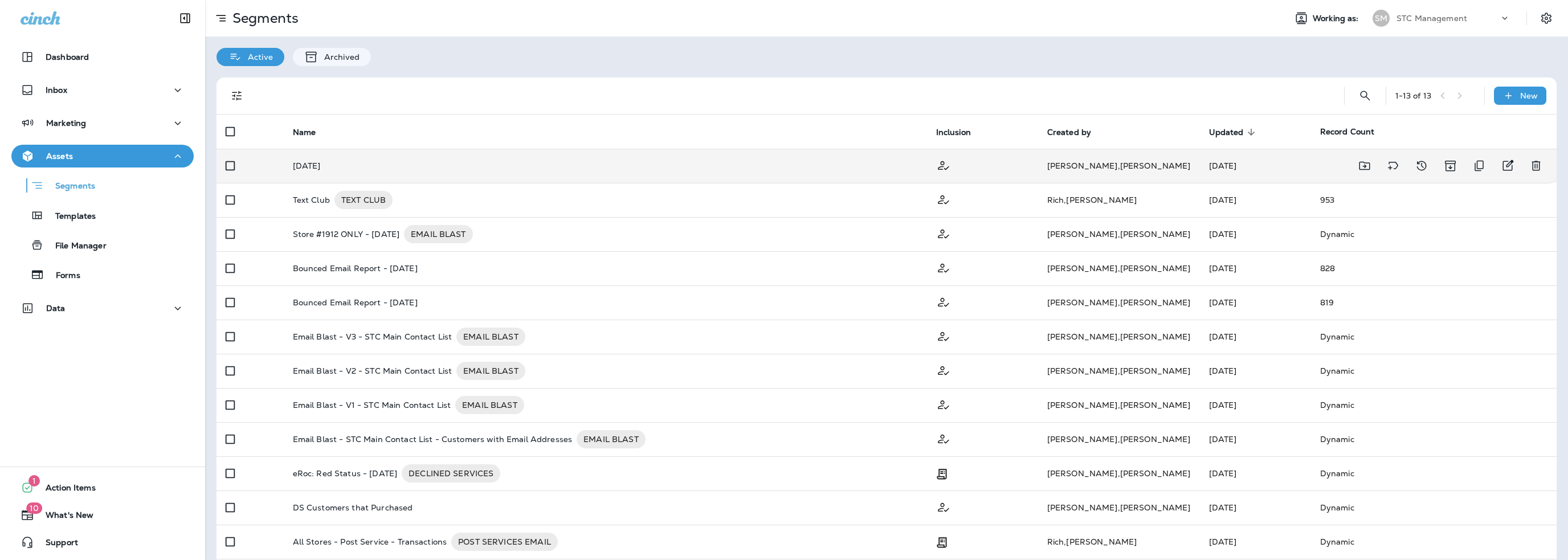
click at [299, 165] on p "[DATE]" at bounding box center [307, 166] width 28 height 9
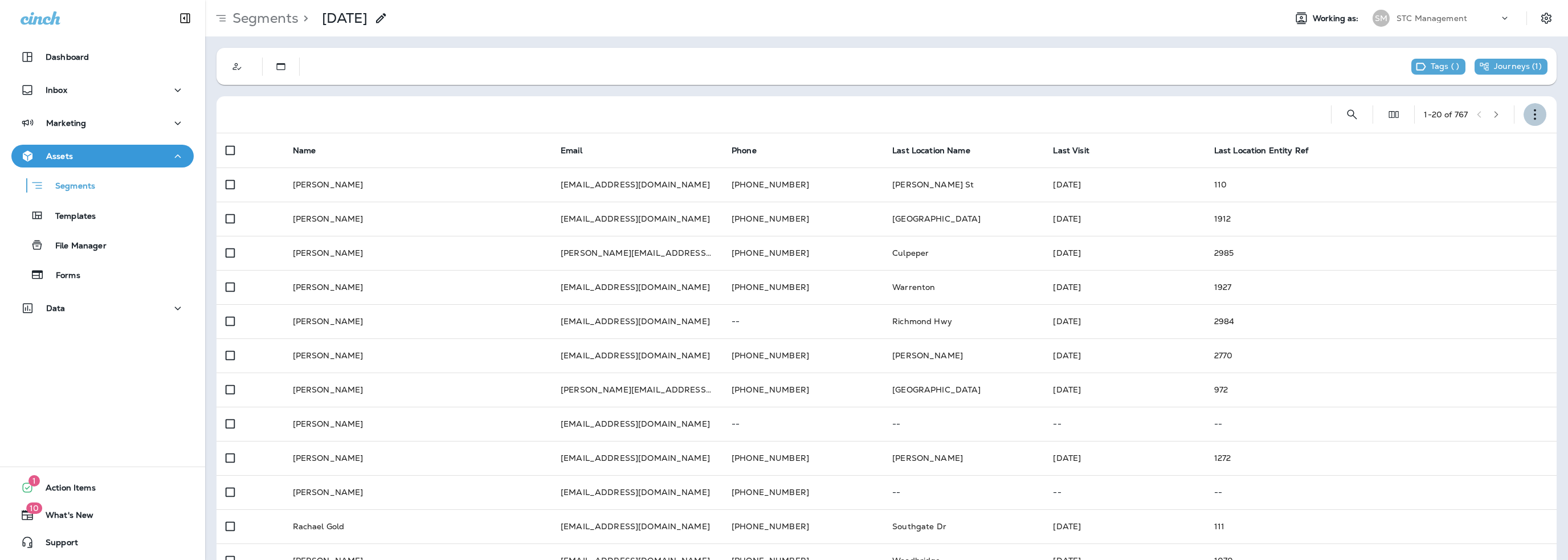
click at [1535, 114] on button "button" at bounding box center [1535, 114] width 23 height 23
click at [1458, 200] on p "Export Customers" at bounding box center [1459, 199] width 76 height 9
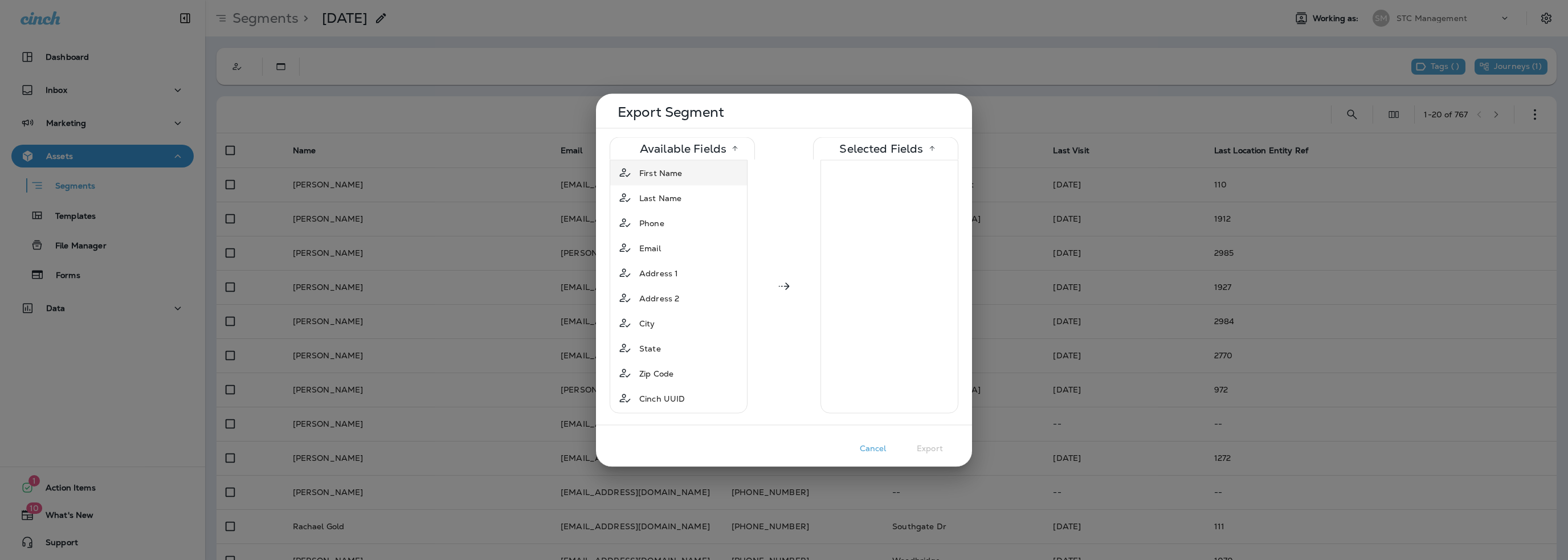
click at [672, 179] on div "First Name" at bounding box center [660, 172] width 52 height 20
click at [672, 177] on span "Last Name" at bounding box center [660, 172] width 42 height 11
click at [667, 175] on div "Phone" at bounding box center [652, 172] width 34 height 20
click at [665, 173] on div "Email" at bounding box center [650, 172] width 31 height 20
click at [665, 173] on span "Address 1" at bounding box center [658, 172] width 39 height 11
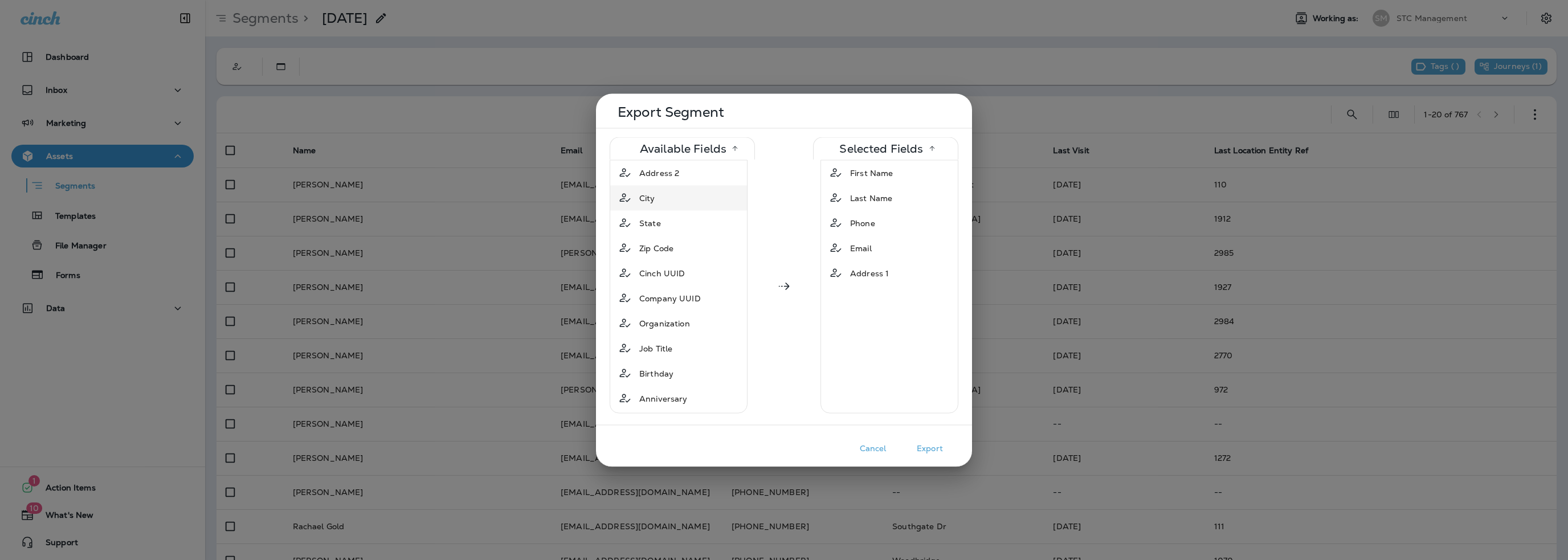
click at [652, 202] on span "City" at bounding box center [647, 198] width 16 height 11
click at [652, 200] on span "State" at bounding box center [650, 198] width 22 height 11
click at [656, 196] on span "Zip Code" at bounding box center [656, 198] width 34 height 11
click at [922, 449] on button "Export" at bounding box center [930, 448] width 57 height 18
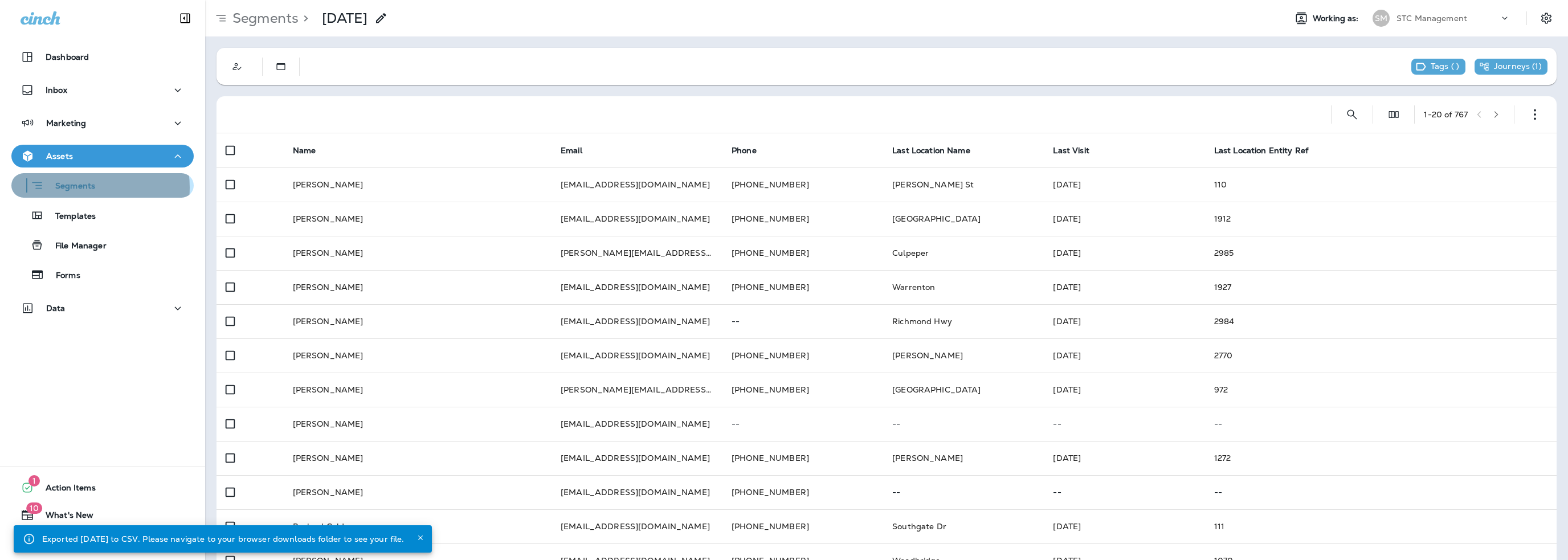
click at [87, 188] on p "Segments" at bounding box center [69, 186] width 51 height 11
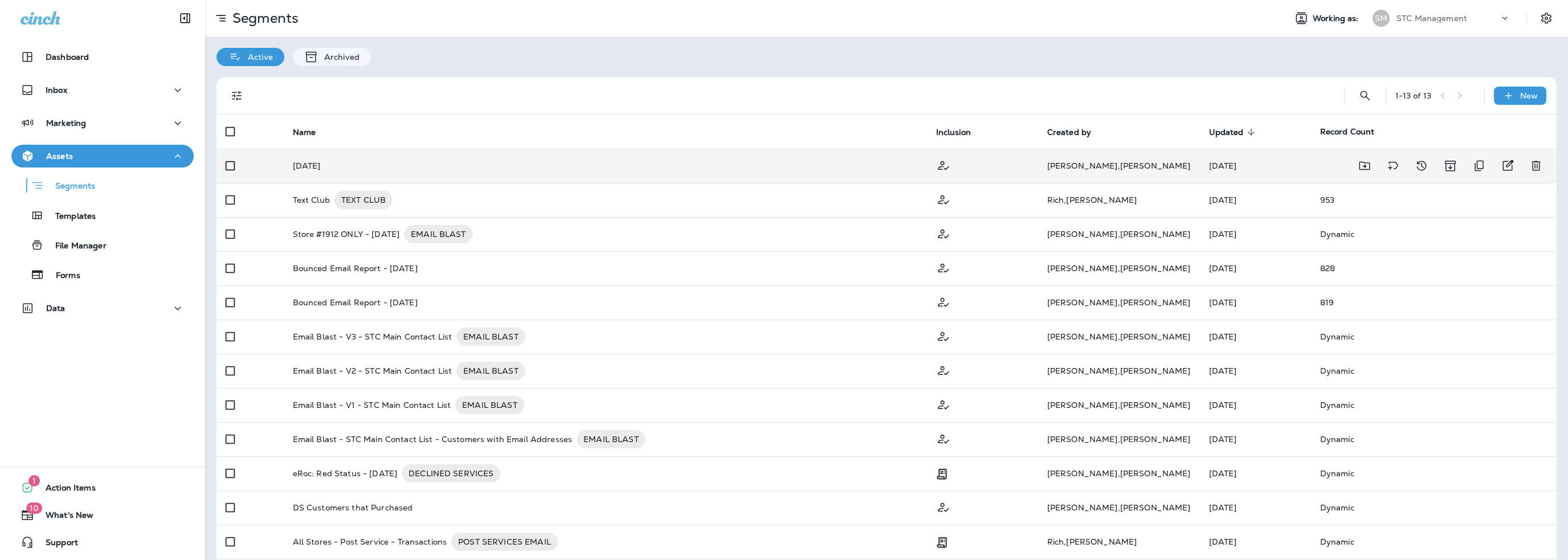
click at [304, 166] on p "[DATE]" at bounding box center [307, 166] width 28 height 9
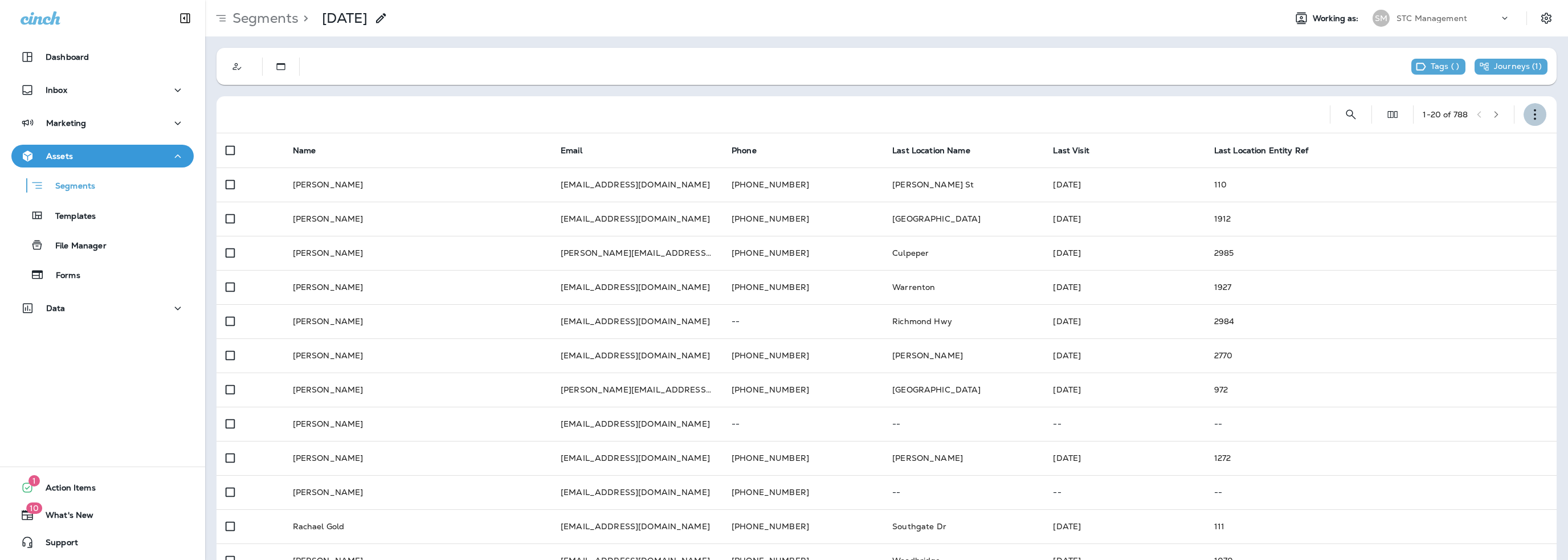
click at [1529, 113] on icon "button" at bounding box center [1535, 114] width 11 height 11
click at [1476, 196] on p "Export Customers" at bounding box center [1459, 199] width 76 height 9
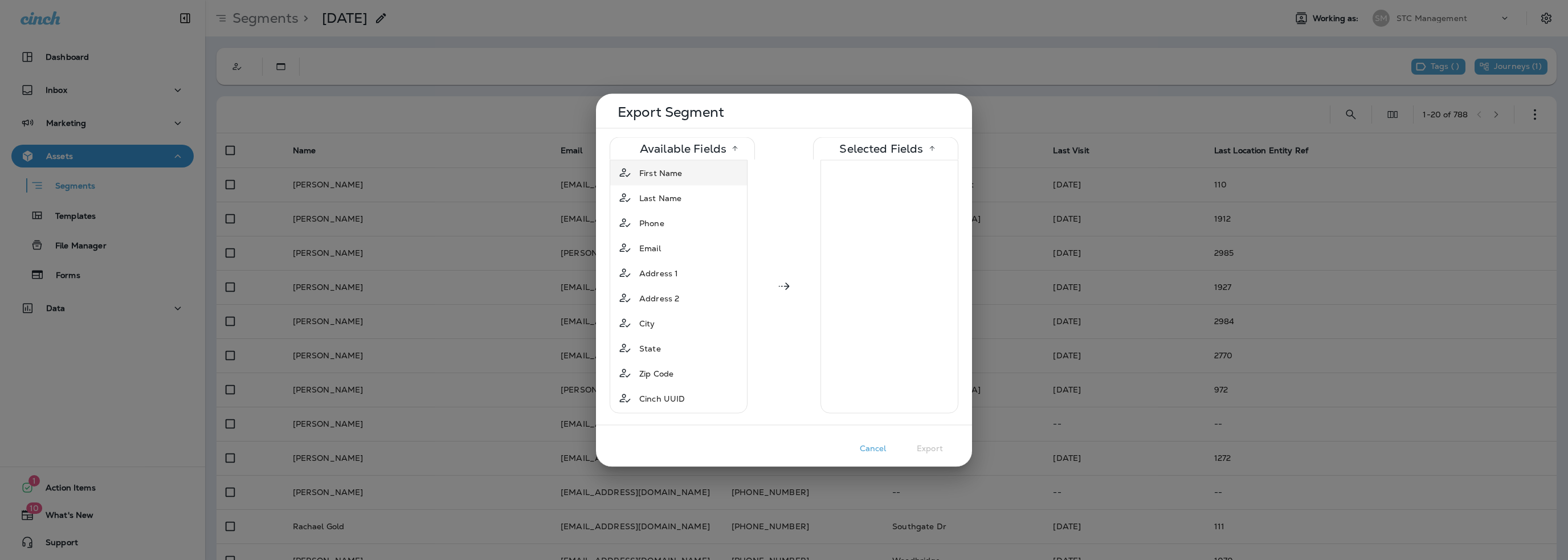
click at [650, 170] on span "First Name" at bounding box center [660, 172] width 43 height 11
click at [650, 170] on span "Last Name" at bounding box center [660, 172] width 42 height 11
click at [650, 170] on span "Phone" at bounding box center [652, 172] width 25 height 11
click at [650, 170] on span "Email" at bounding box center [650, 172] width 22 height 11
click at [650, 170] on span "Address 1" at bounding box center [658, 172] width 39 height 11
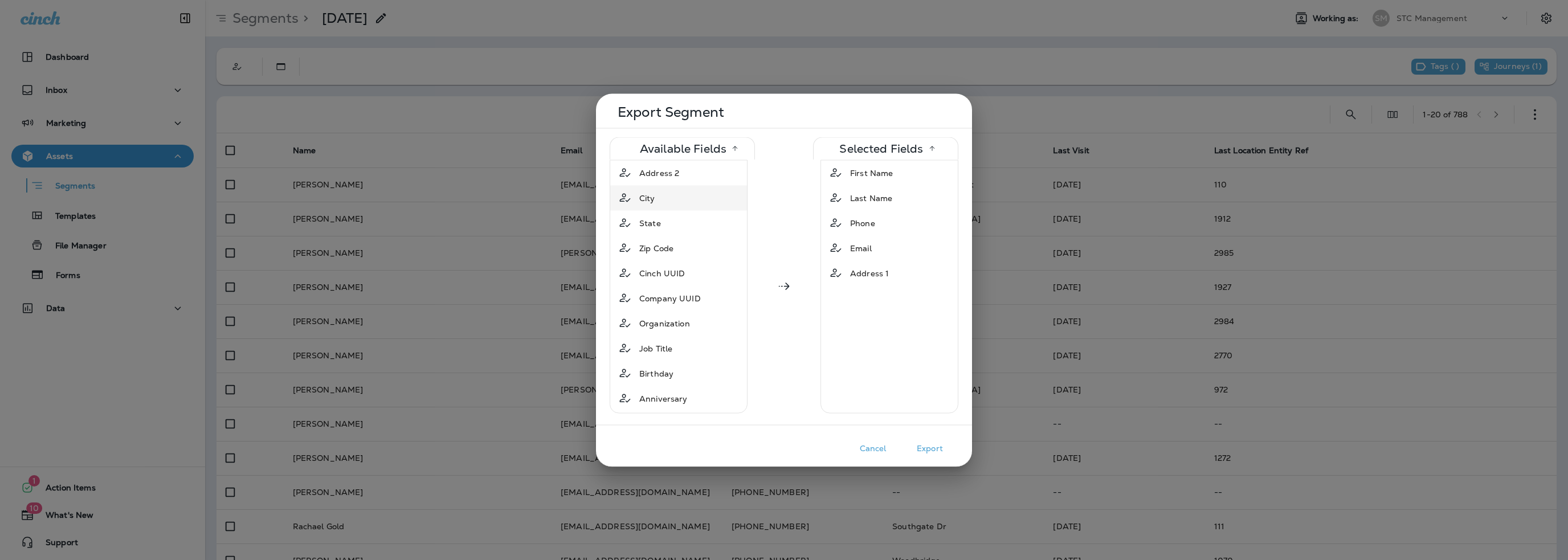
click at [648, 191] on div "City" at bounding box center [647, 198] width 25 height 20
click at [648, 196] on span "State" at bounding box center [650, 198] width 22 height 11
click at [932, 451] on button "Export" at bounding box center [930, 448] width 57 height 18
